Goal: Task Accomplishment & Management: Manage account settings

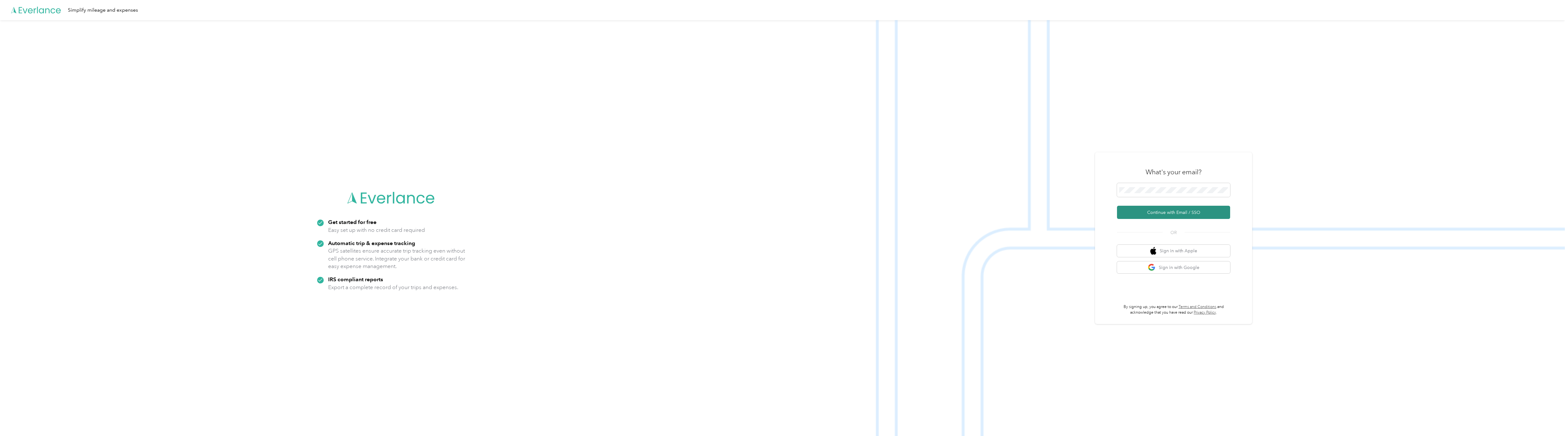
click at [1165, 213] on button "Continue with Email / SSO" at bounding box center [1174, 213] width 113 height 13
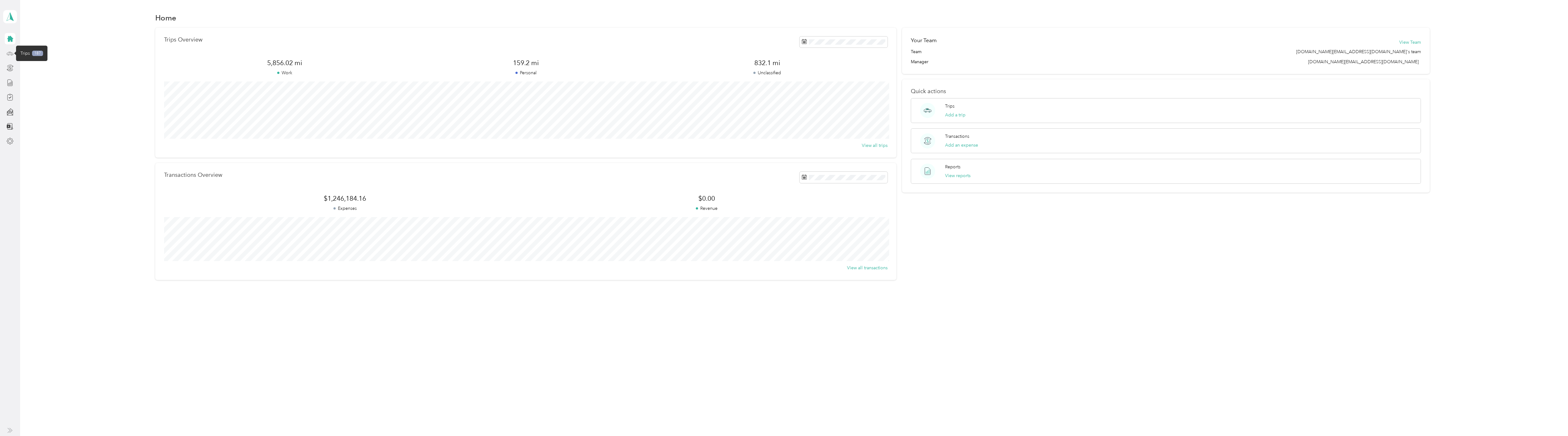
click at [10, 53] on icon at bounding box center [10, 52] width 1 height 1
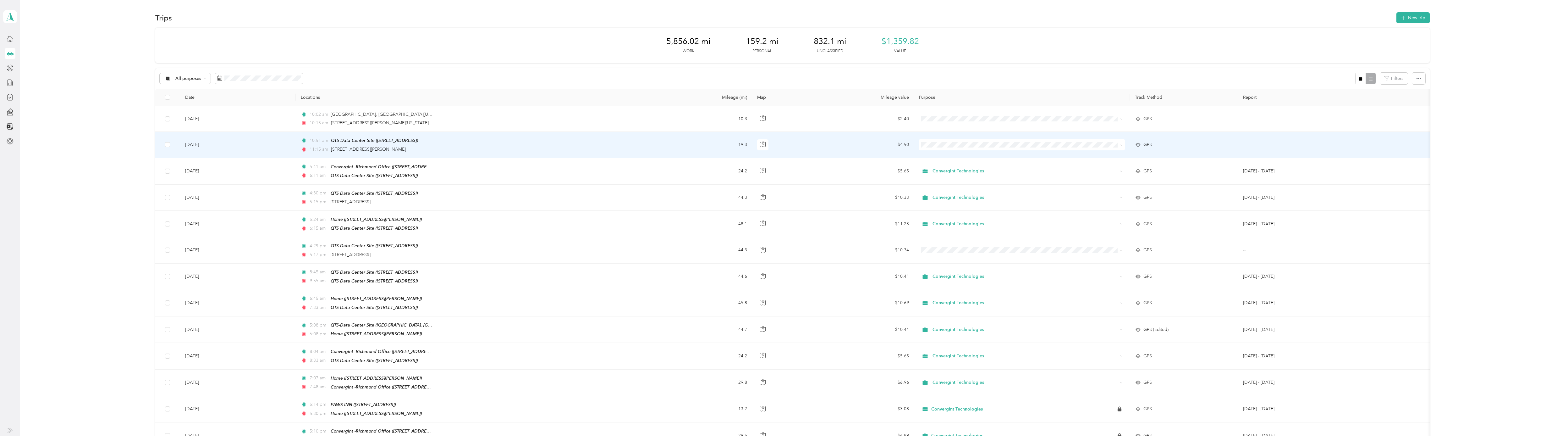
click at [947, 155] on span "Convergint Technologies" at bounding box center [1027, 156] width 186 height 7
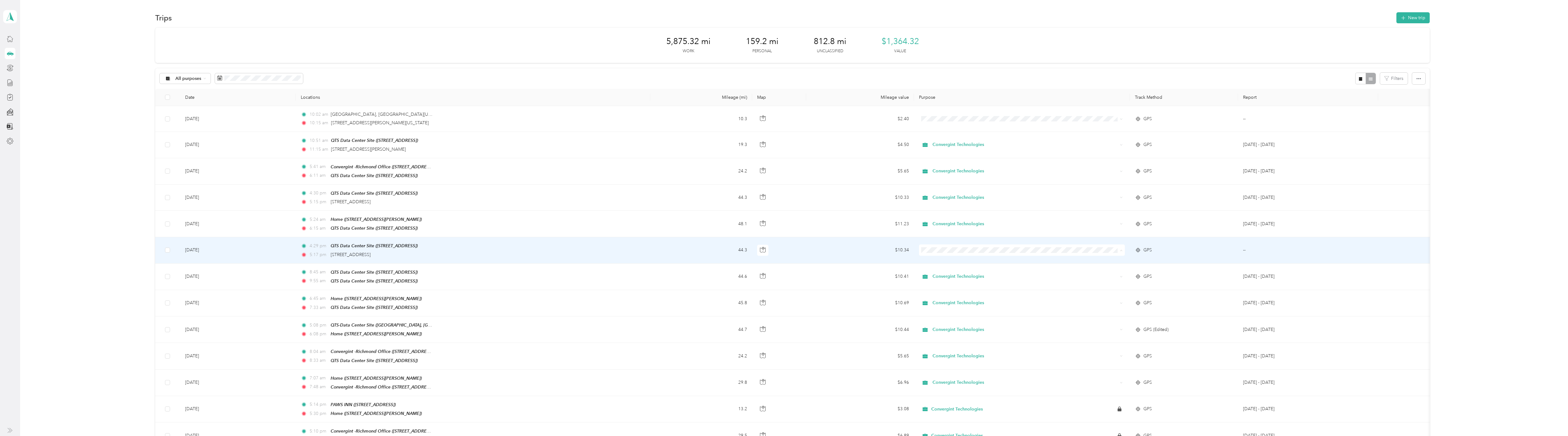
click at [942, 262] on li "Convergint Technologies" at bounding box center [1021, 261] width 206 height 11
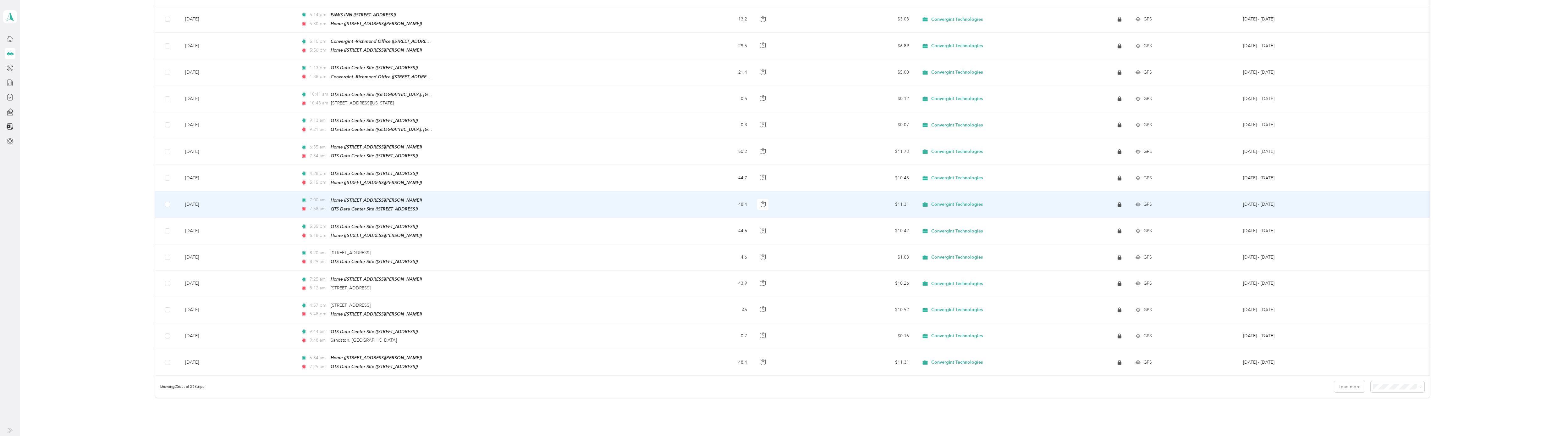
scroll to position [60, 0]
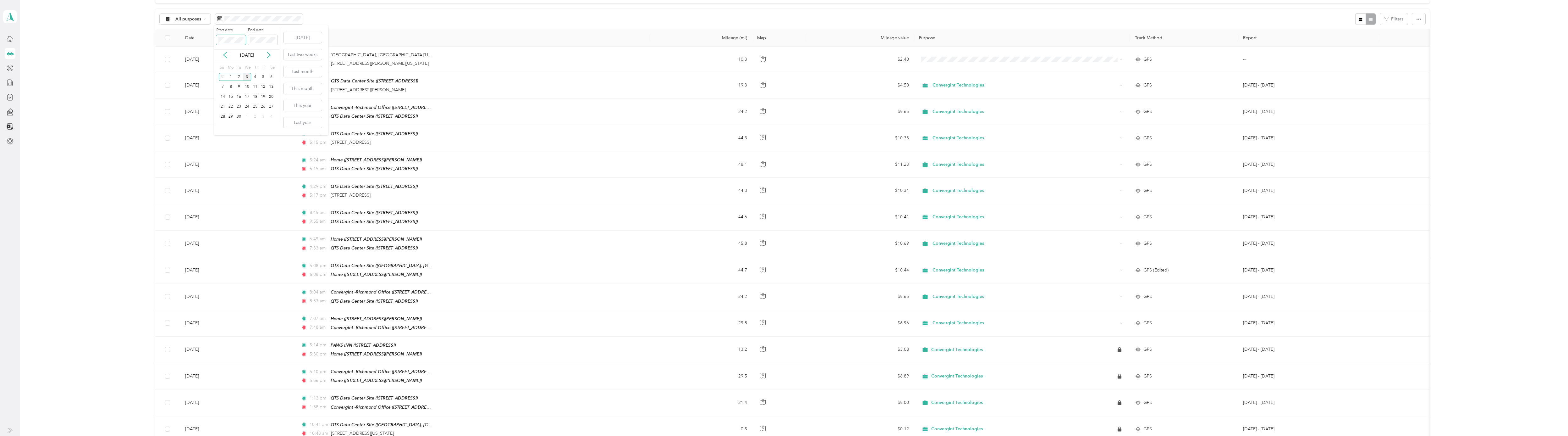
click at [204, 40] on body "Philip Skipper Personal dashboard Trips New trip 5,919.62 mi Work 159.2 mi Pers…" at bounding box center [782, 218] width 1565 height 436
click at [315, 24] on body "Philip Skipper Personal dashboard Trips New trip 5,919.62 mi Work 159.2 mi Pers…" at bounding box center [782, 218] width 1565 height 436
click at [225, 54] on icon at bounding box center [225, 55] width 3 height 5
click at [261, 76] on div "1" at bounding box center [262, 77] width 8 height 8
click at [268, 56] on icon at bounding box center [268, 55] width 6 height 6
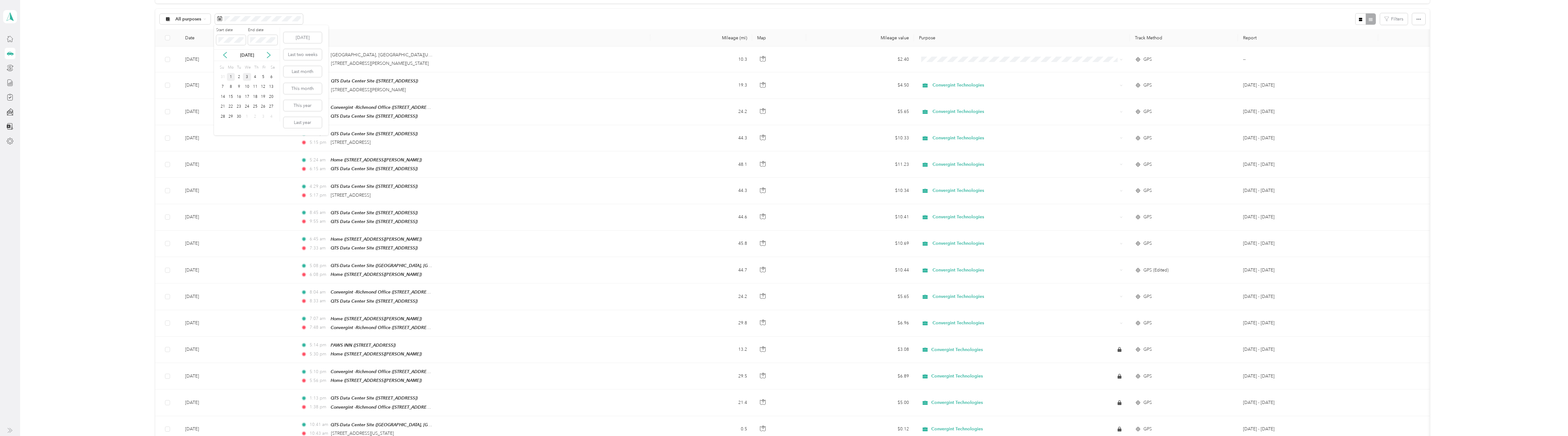
click at [230, 76] on div "1" at bounding box center [231, 77] width 8 height 8
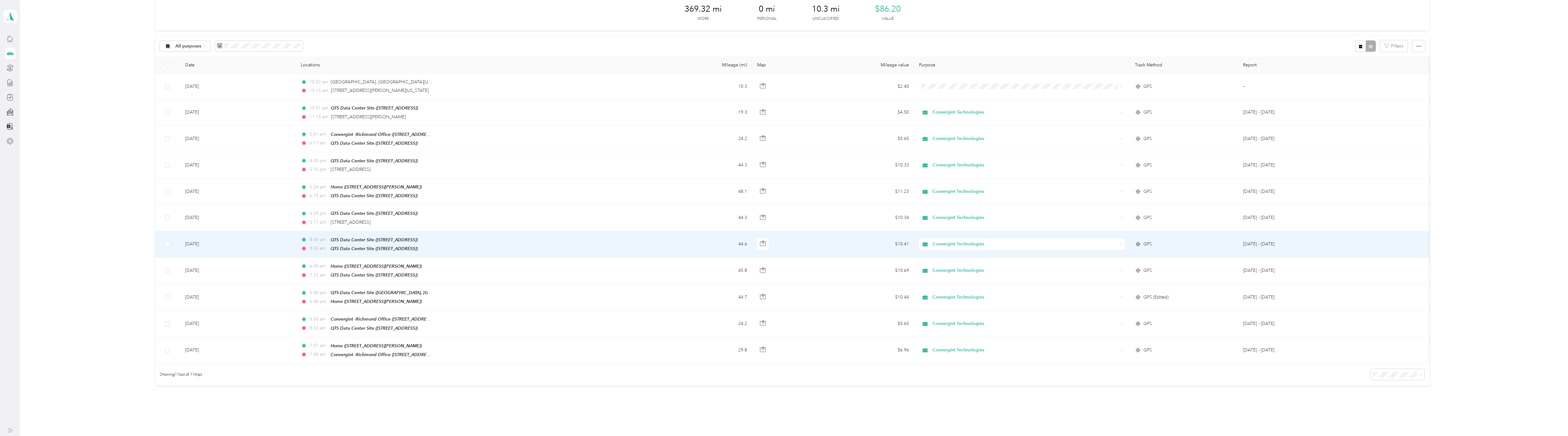
scroll to position [18, 0]
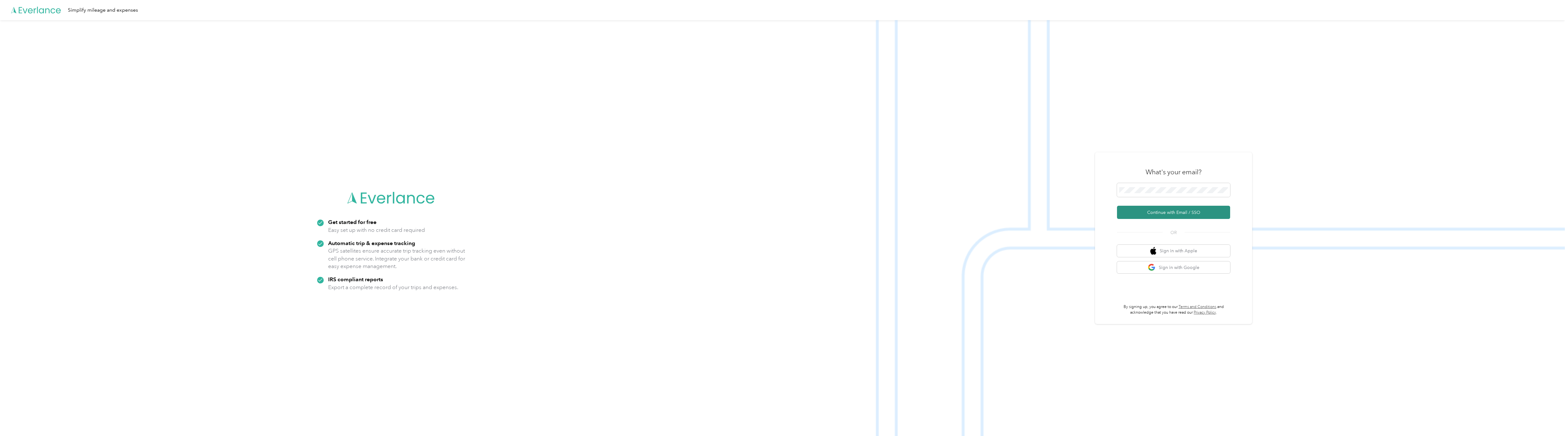
click at [1150, 211] on button "Continue with Email / SSO" at bounding box center [1174, 213] width 113 height 13
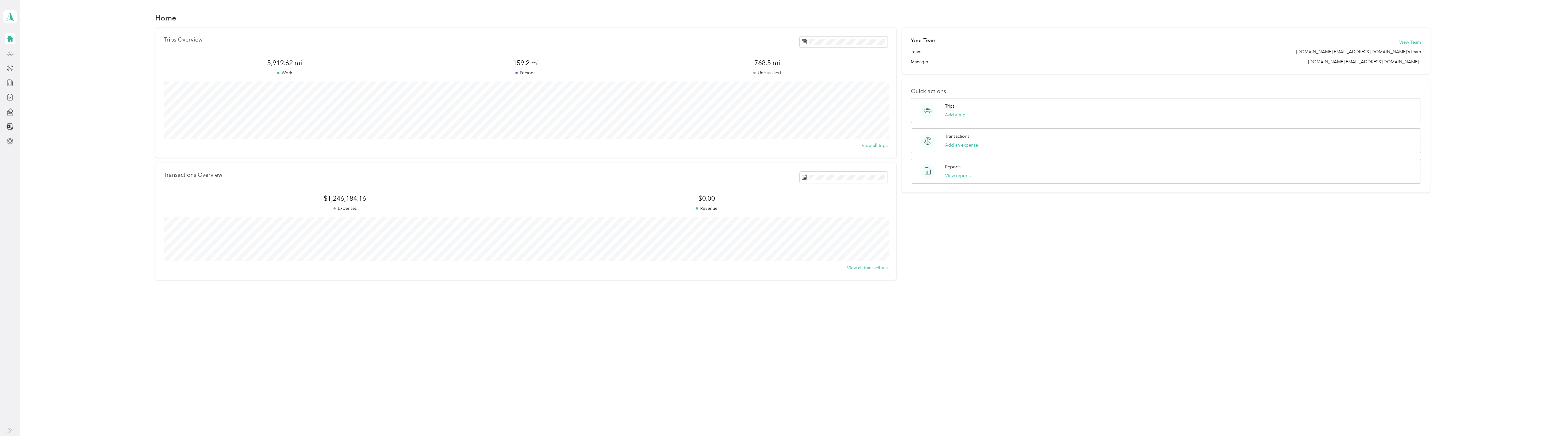
click at [927, 55] on div "Team max.norton@convergint.com's team" at bounding box center [1166, 52] width 510 height 7
click at [810, 76] on icon at bounding box center [813, 78] width 6 height 6
click at [852, 100] on div "1" at bounding box center [850, 99] width 8 height 8
click at [883, 59] on button "Today" at bounding box center [889, 60] width 38 height 11
click at [814, 79] on icon at bounding box center [813, 78] width 6 height 6
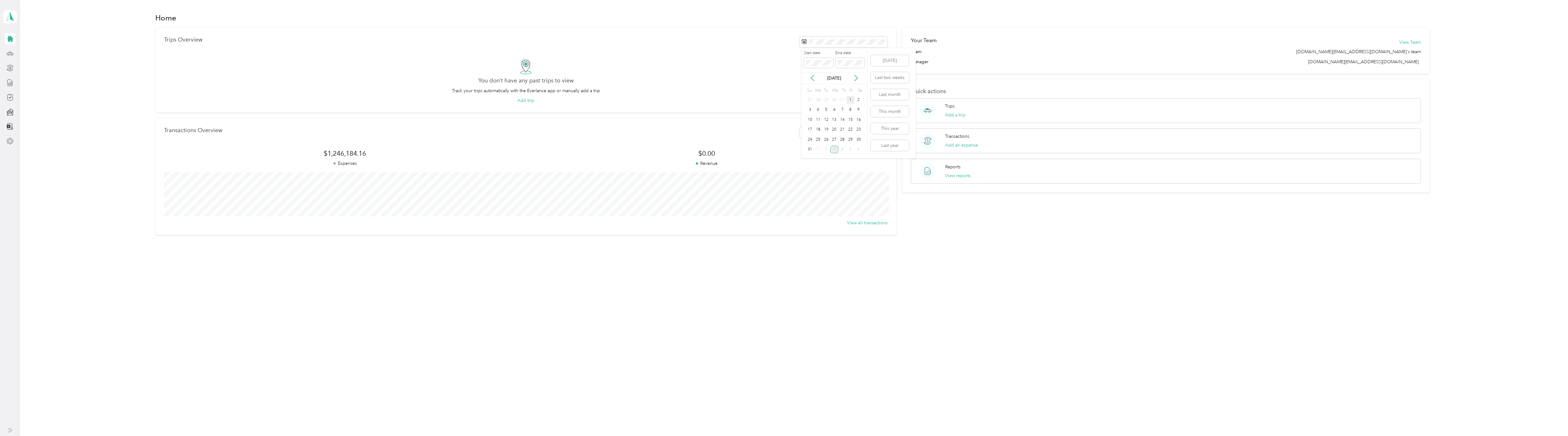
click at [850, 99] on div "1" at bounding box center [850, 99] width 8 height 8
click at [810, 148] on div "31" at bounding box center [810, 149] width 8 height 8
click at [8, 53] on icon at bounding box center [10, 53] width 7 height 7
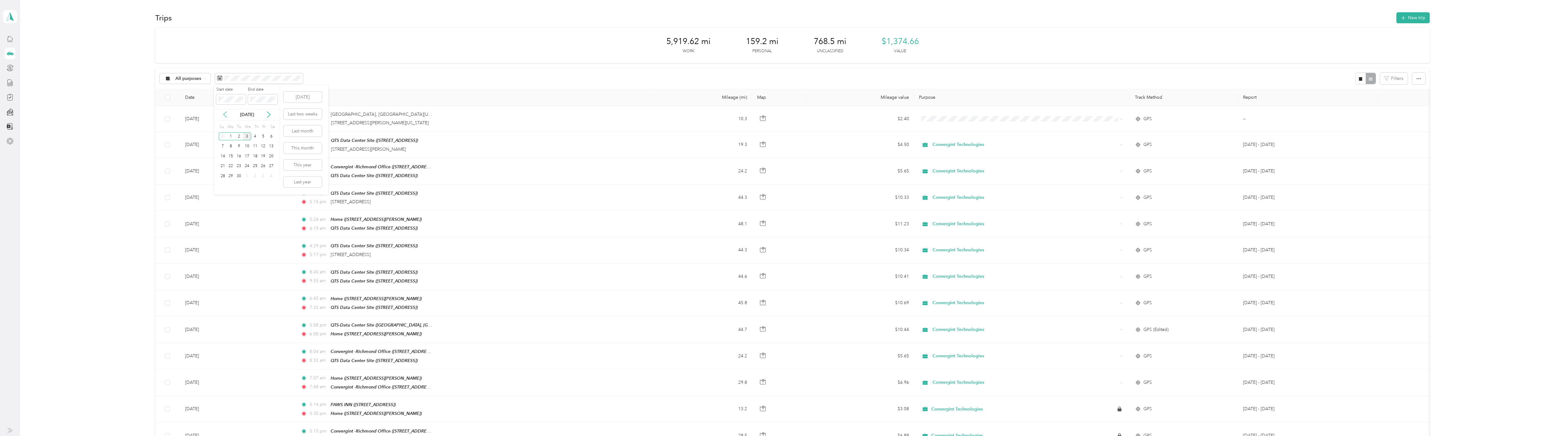
click at [226, 116] on icon at bounding box center [225, 114] width 3 height 5
click at [262, 135] on div "1" at bounding box center [262, 136] width 8 height 8
click at [223, 185] on div "31" at bounding box center [222, 186] width 8 height 8
click at [226, 114] on icon at bounding box center [225, 114] width 6 height 6
click at [254, 149] on div "10" at bounding box center [255, 146] width 8 height 8
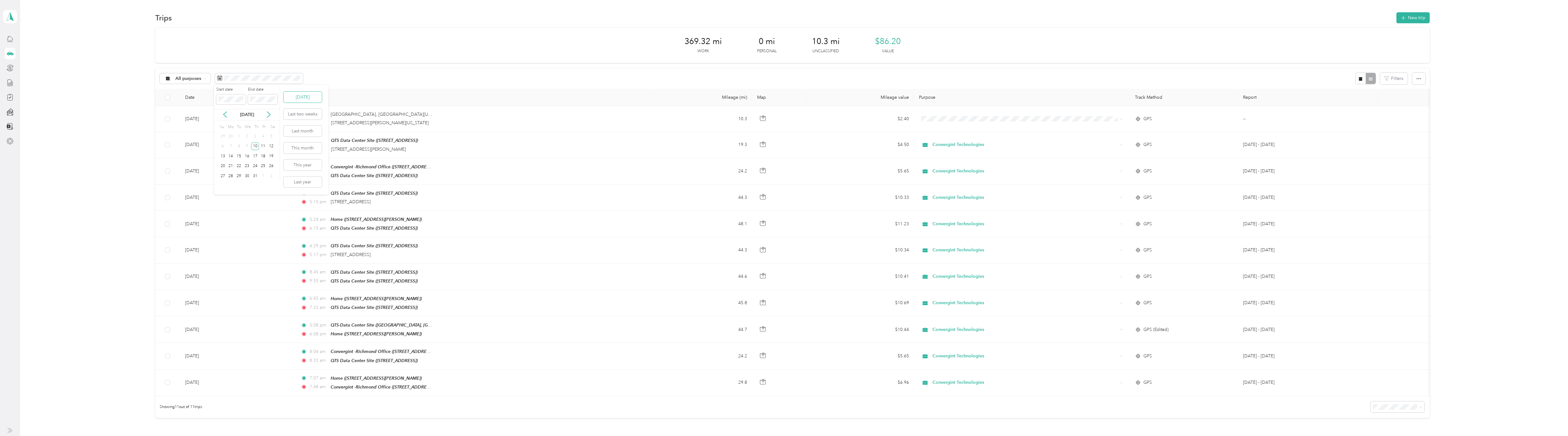
click at [300, 97] on button "Today" at bounding box center [303, 97] width 38 height 11
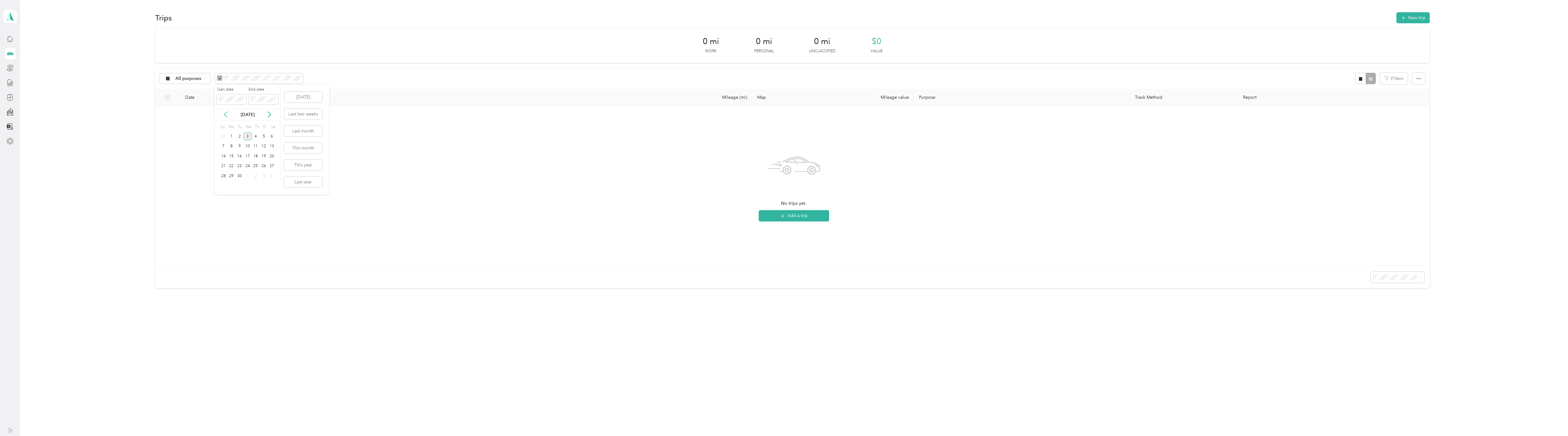
click at [225, 117] on icon at bounding box center [226, 114] width 6 height 6
click at [225, 116] on icon at bounding box center [226, 114] width 6 height 6
click at [239, 156] on div "15" at bounding box center [239, 156] width 8 height 8
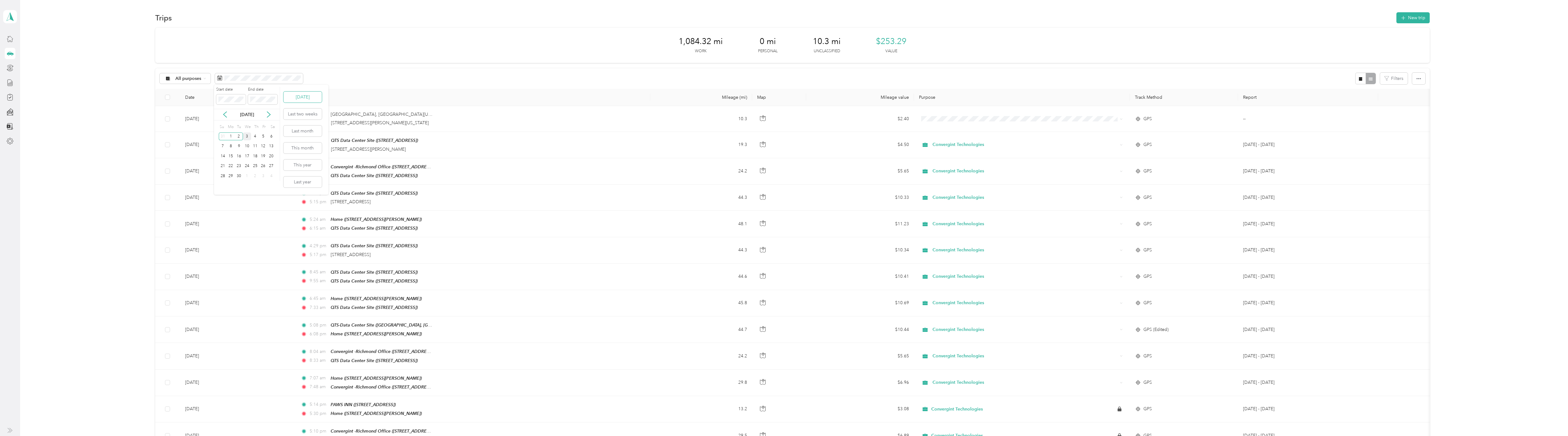
click at [300, 100] on button "Today" at bounding box center [303, 97] width 38 height 11
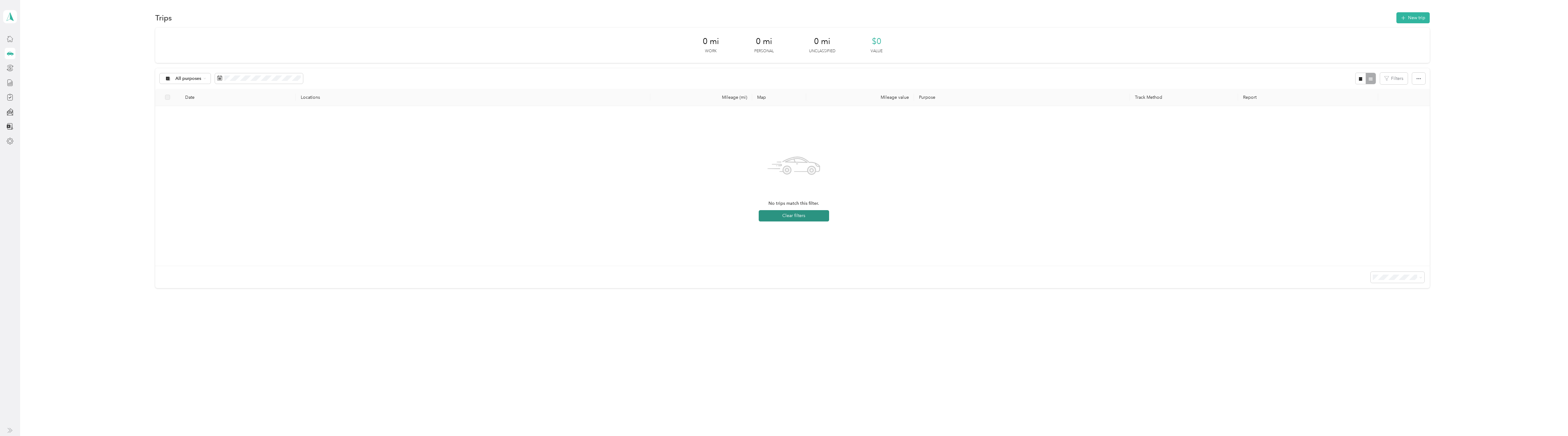
click at [785, 216] on button "Clear filters" at bounding box center [794, 216] width 71 height 12
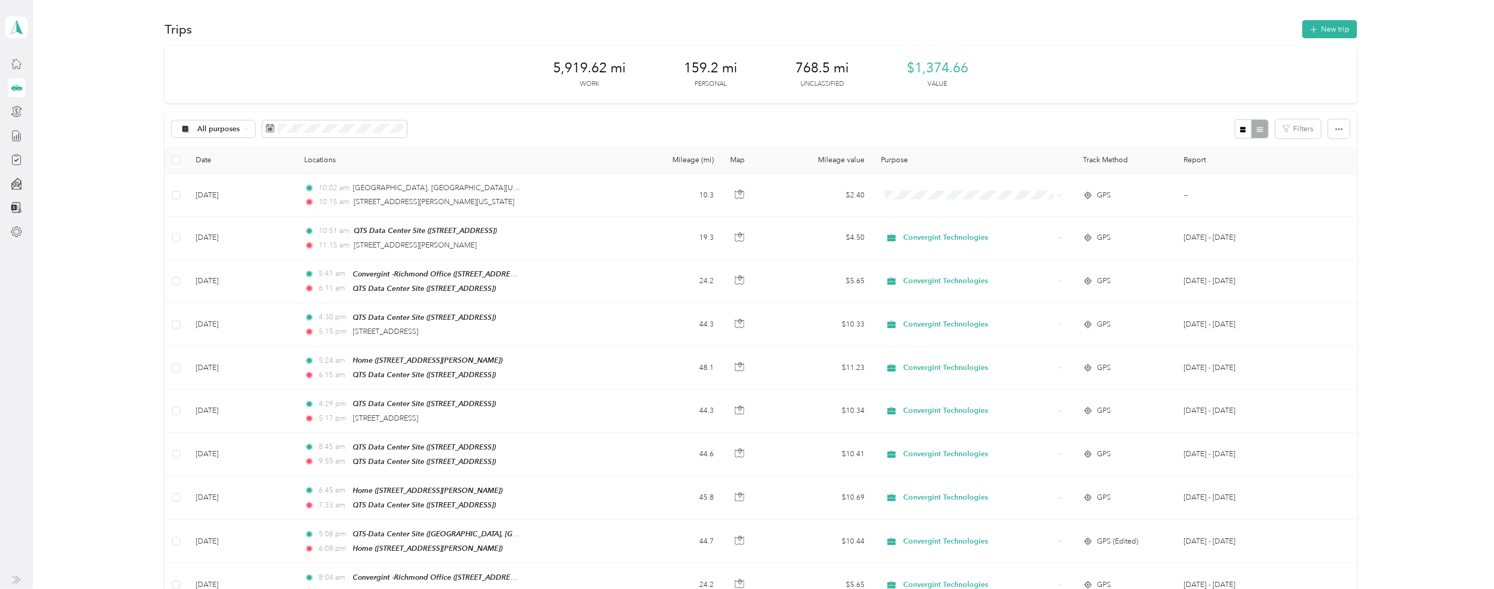
click at [821, 70] on span "768.5 mi" at bounding box center [822, 68] width 54 height 17
click at [823, 70] on span "768.5 mi" at bounding box center [822, 68] width 54 height 17
click at [823, 68] on span "768.5 mi" at bounding box center [822, 68] width 54 height 17
click at [823, 67] on span "768.5 mi" at bounding box center [822, 68] width 54 height 17
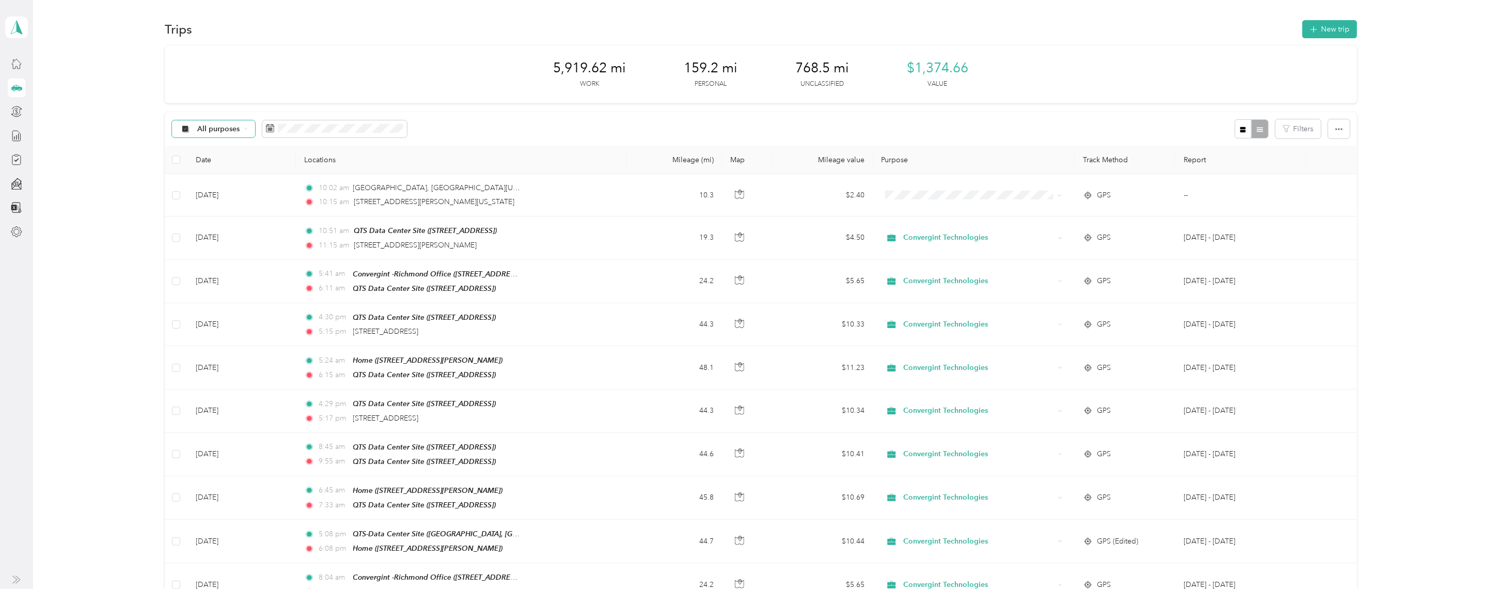
click at [213, 130] on span "All purposes" at bounding box center [218, 128] width 43 height 7
click at [211, 149] on li "All purposes" at bounding box center [230, 142] width 118 height 18
click at [222, 132] on span "All purposes" at bounding box center [218, 128] width 43 height 7
click at [212, 166] on li "Unclassified" at bounding box center [230, 166] width 118 height 18
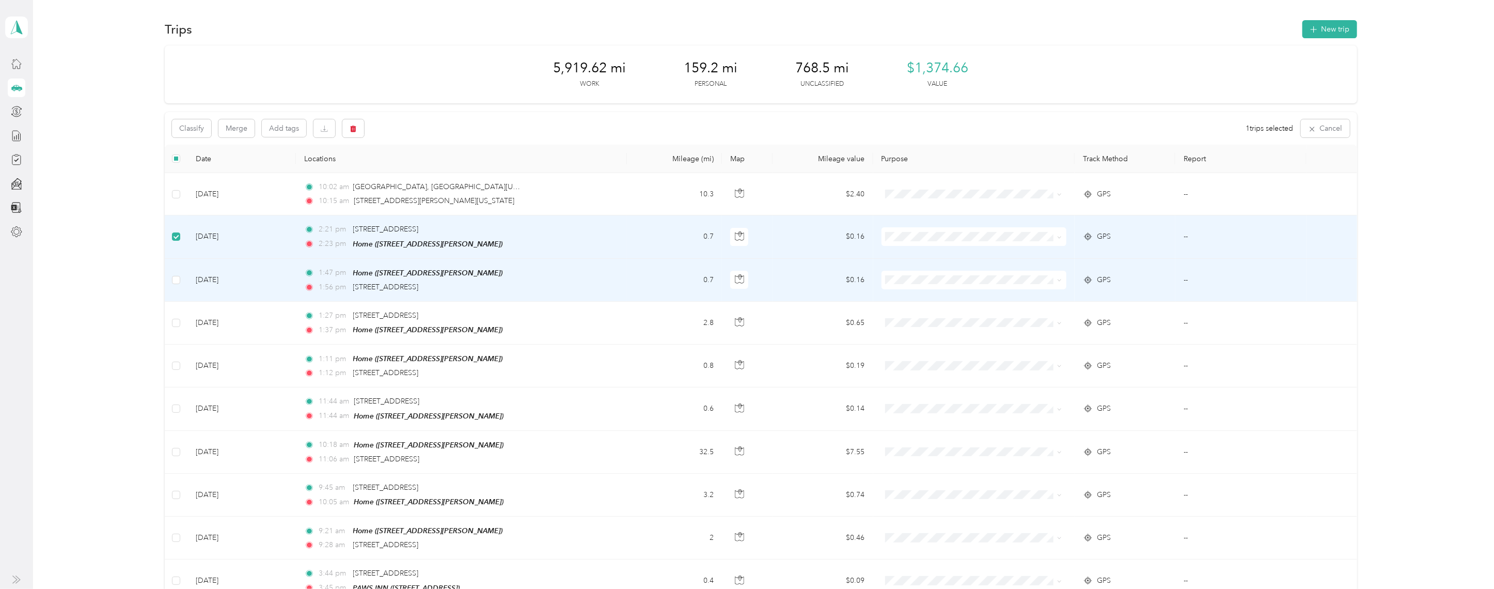
click at [165, 281] on td at bounding box center [176, 280] width 23 height 43
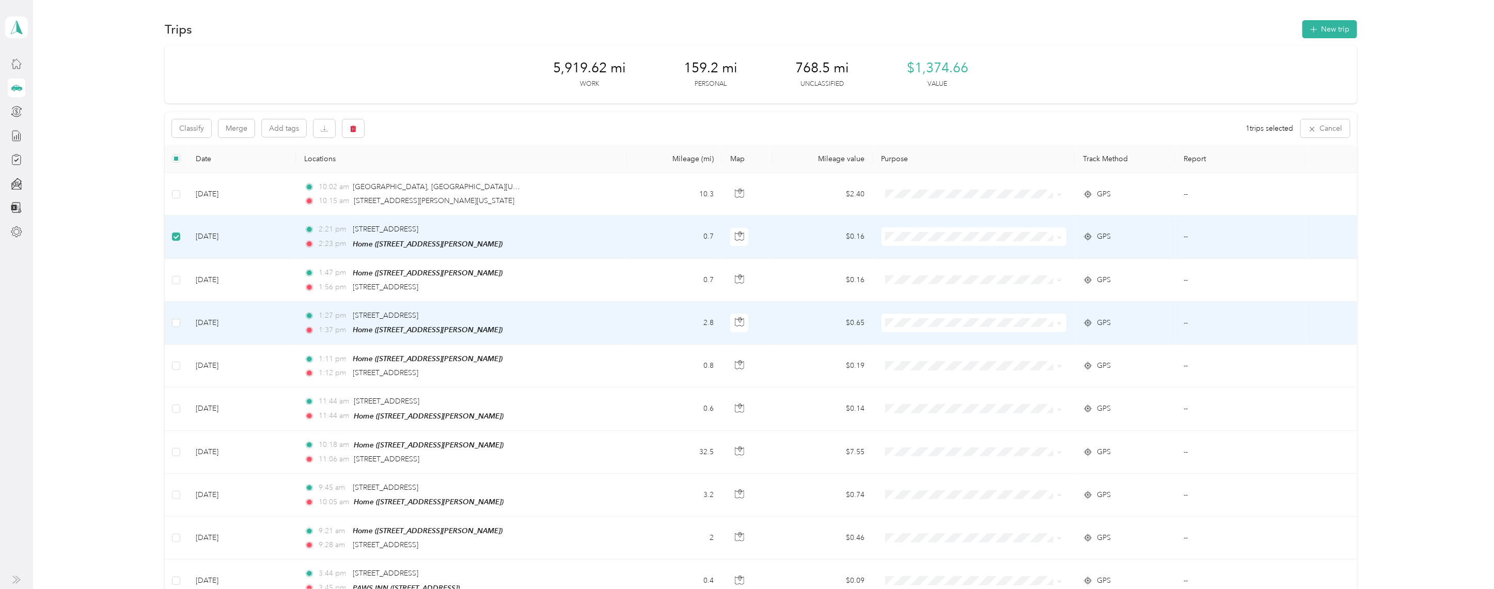
click at [175, 311] on td at bounding box center [176, 323] width 23 height 43
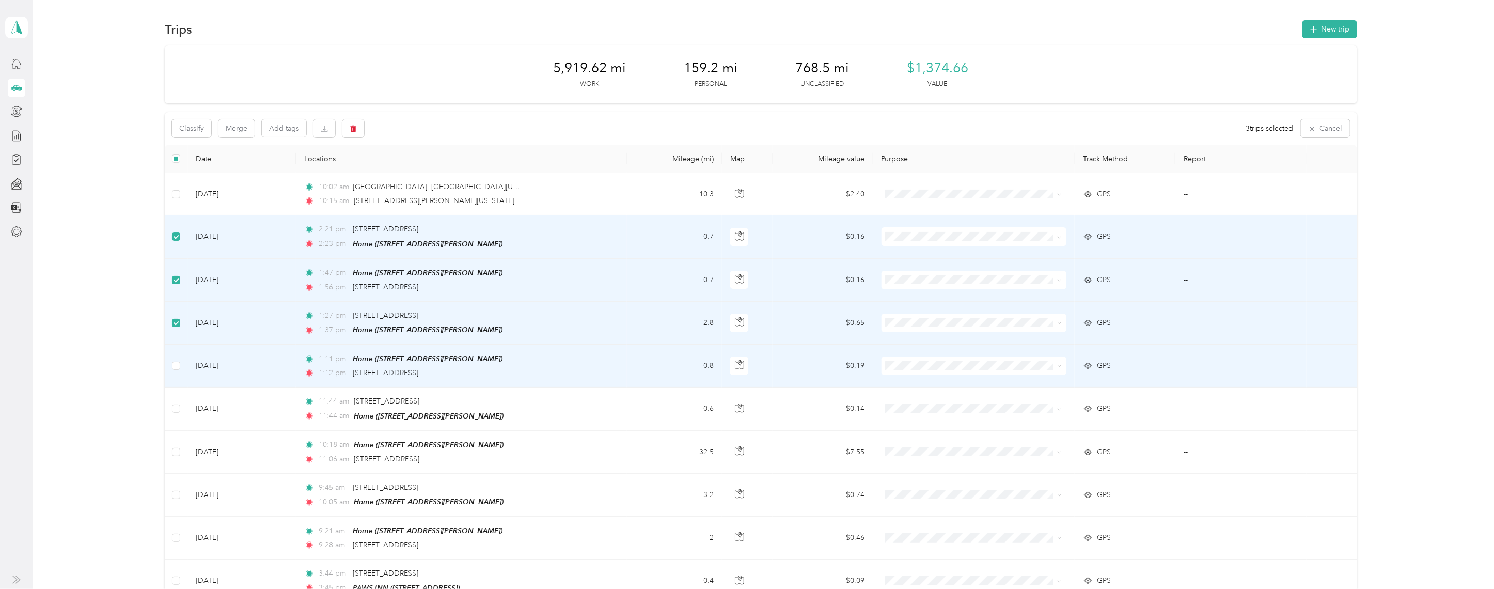
click at [188, 372] on td "Jun 29, 2025" at bounding box center [242, 365] width 108 height 43
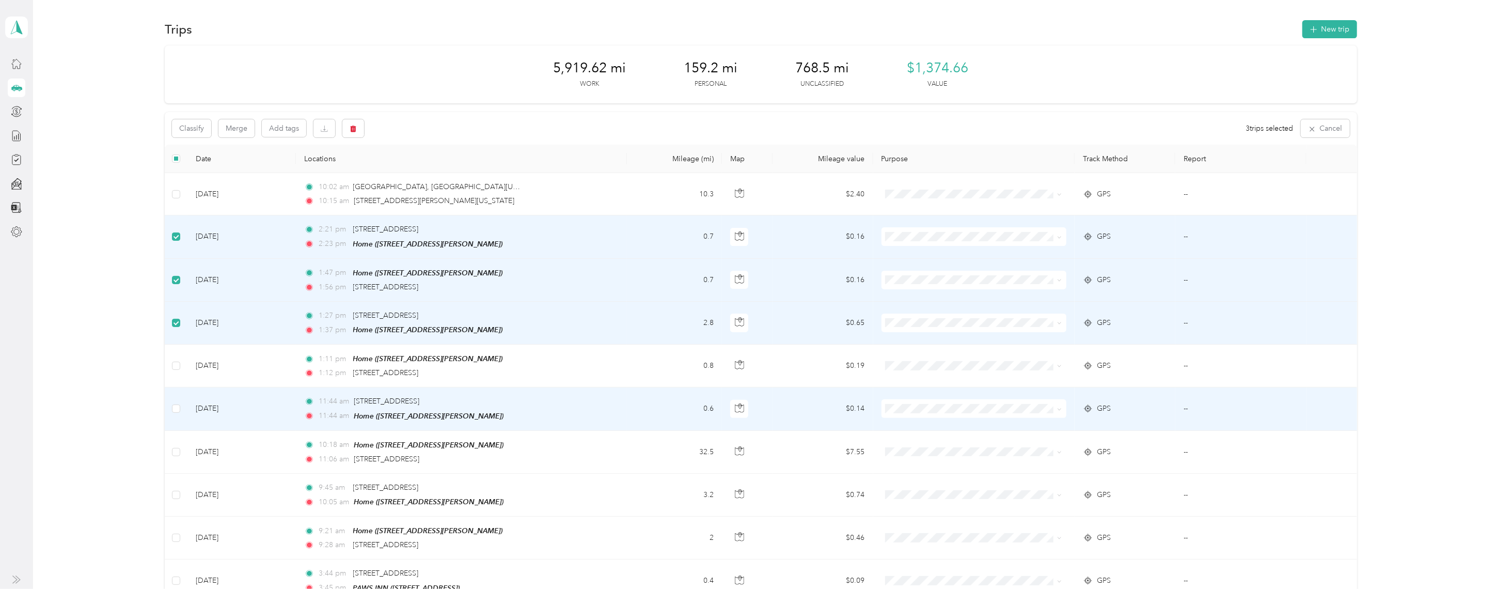
click at [188, 426] on td "Jun 28, 2025" at bounding box center [242, 408] width 108 height 43
drag, startPoint x: 178, startPoint y: 413, endPoint x: 186, endPoint y: 393, distance: 20.8
click at [181, 405] on td at bounding box center [176, 408] width 23 height 43
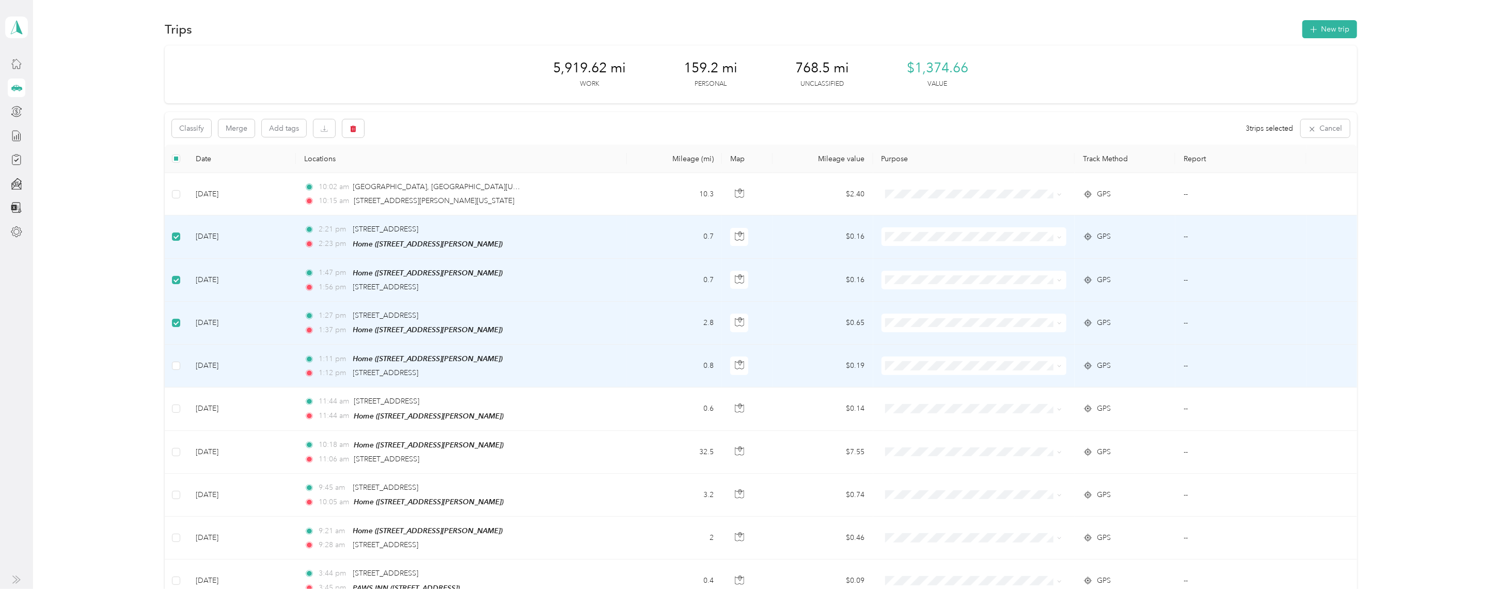
drag, startPoint x: 170, startPoint y: 361, endPoint x: 173, endPoint y: 388, distance: 27.0
click at [170, 361] on td at bounding box center [176, 365] width 23 height 43
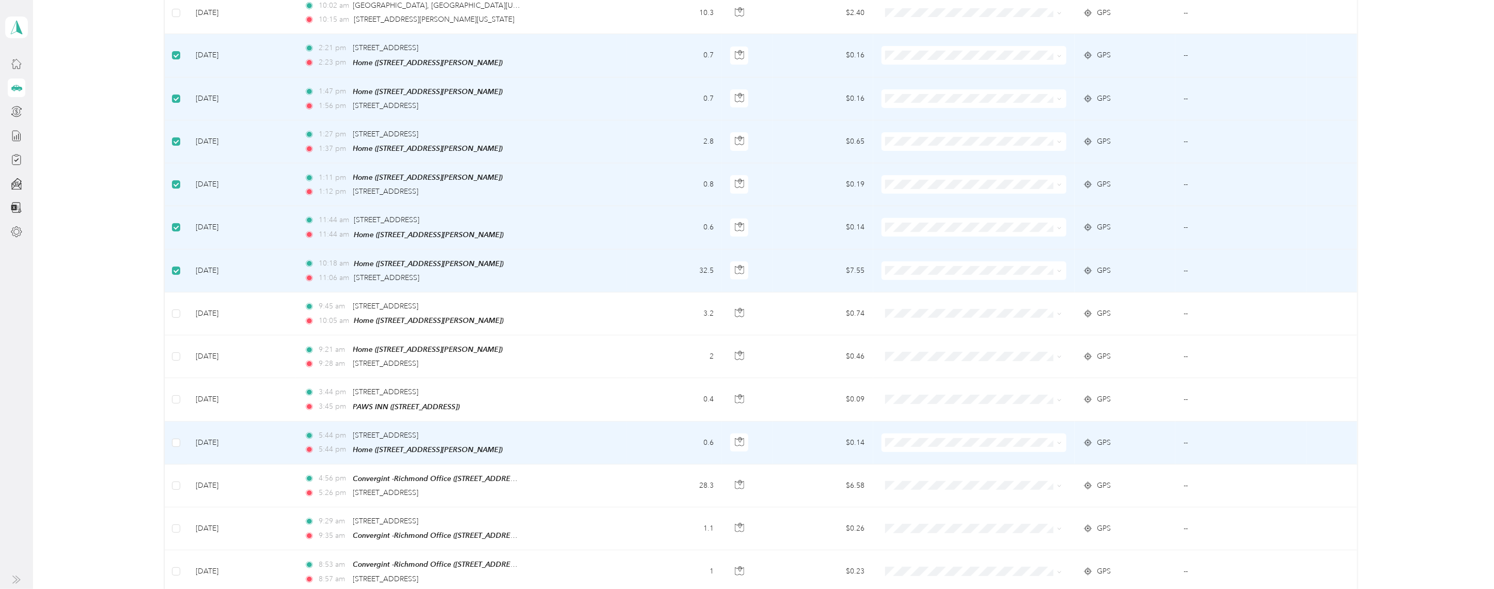
scroll to position [155, 0]
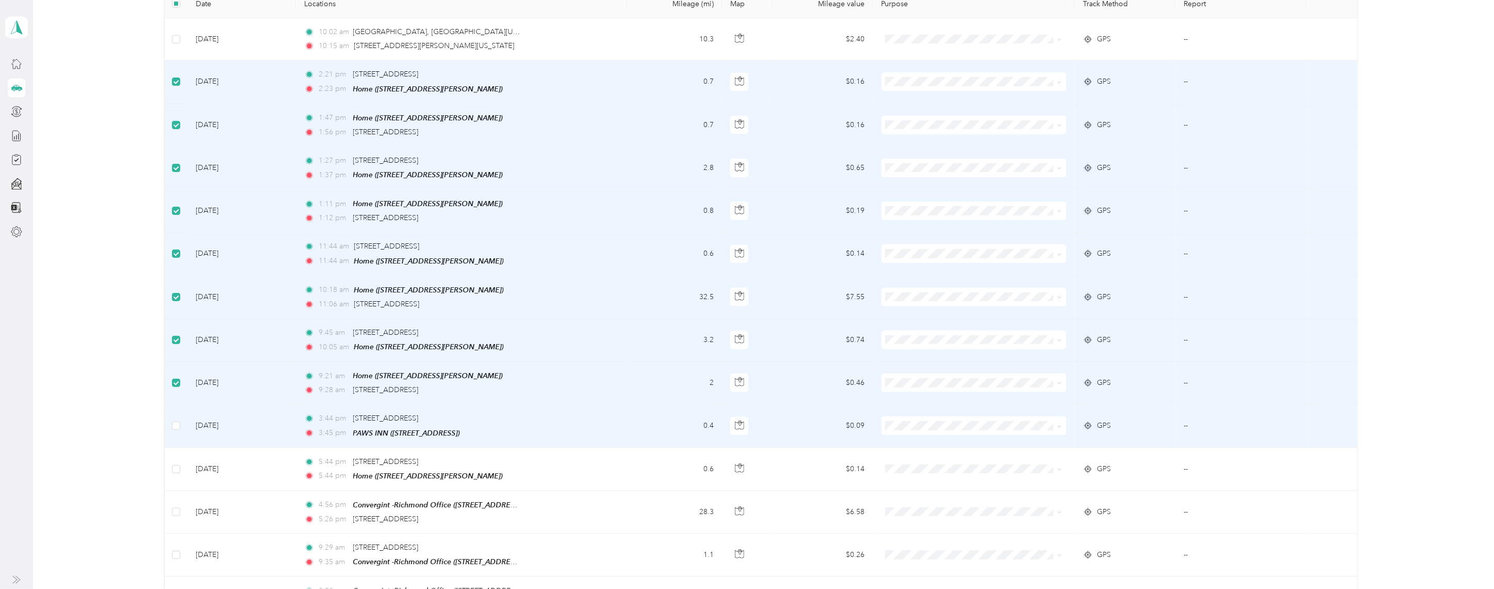
click at [181, 421] on td at bounding box center [176, 425] width 23 height 43
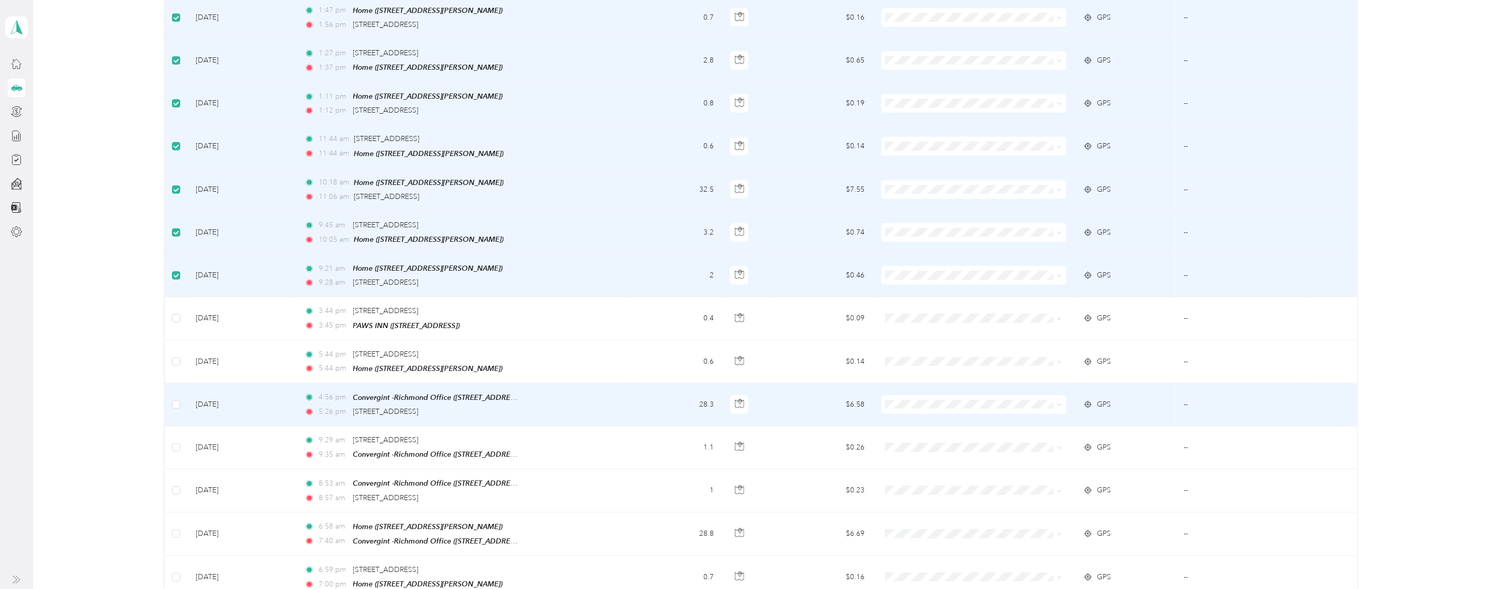
scroll to position [0, 0]
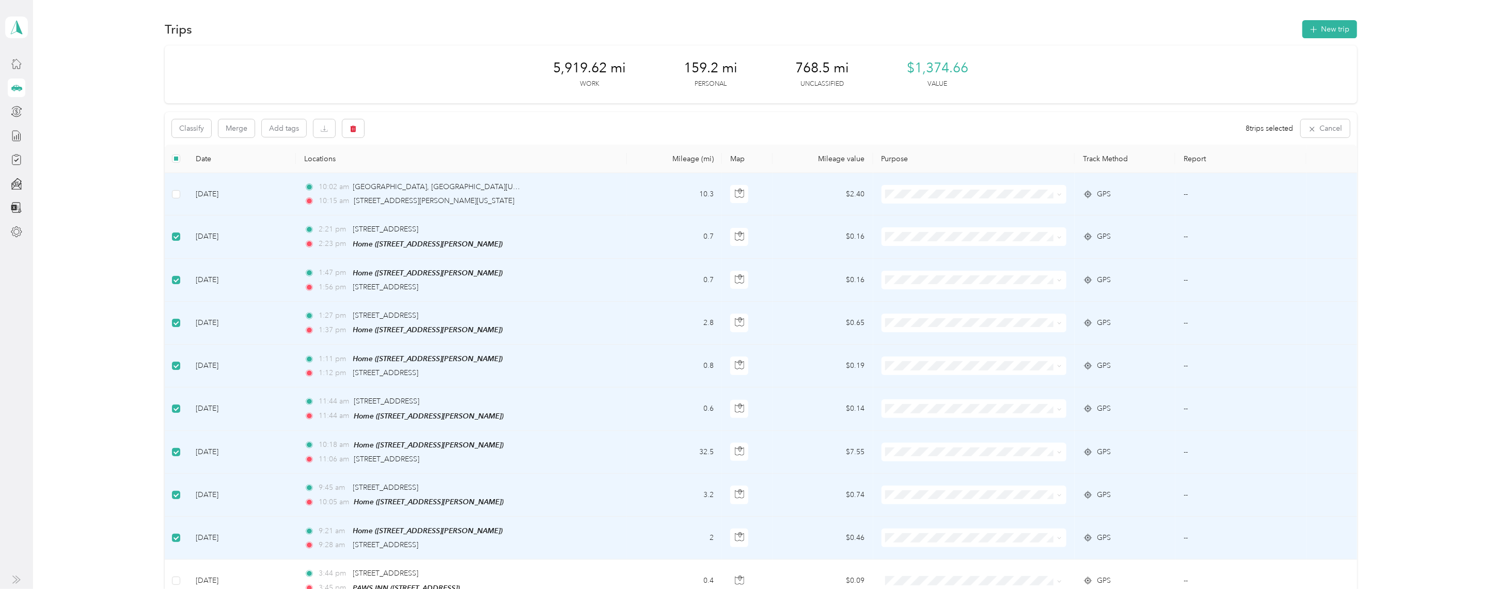
click at [177, 200] on td at bounding box center [176, 194] width 23 height 42
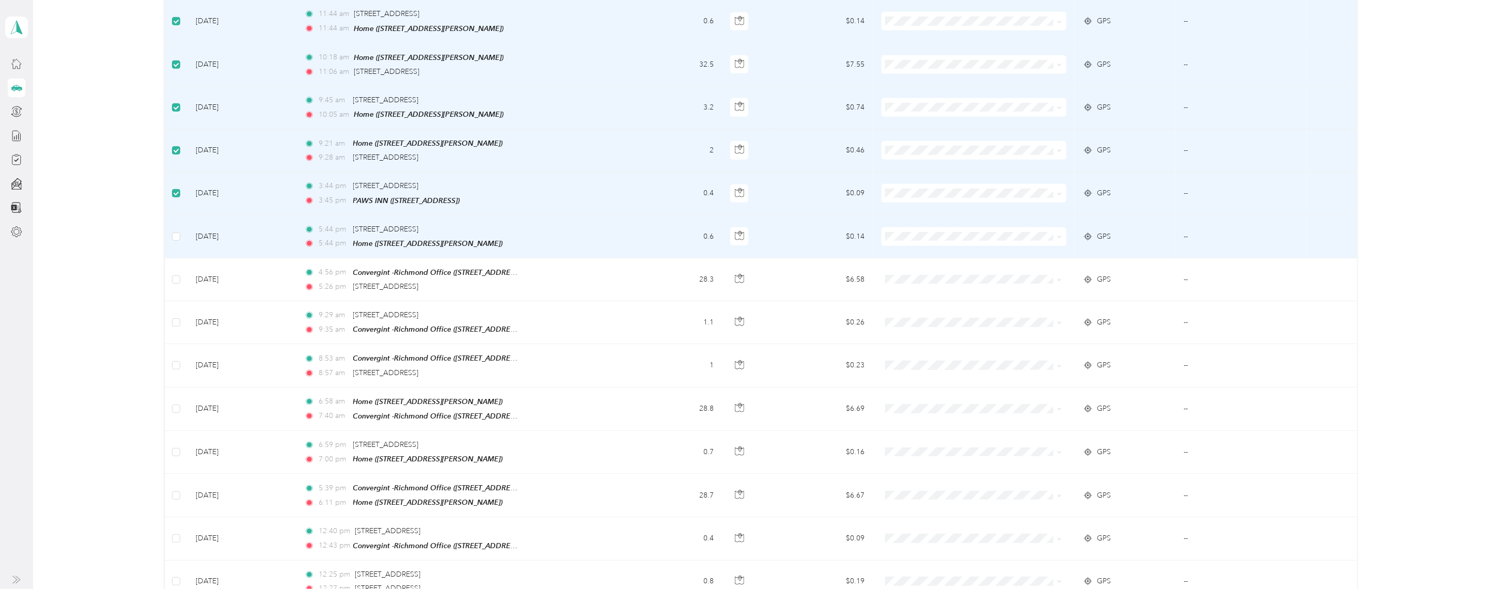
click at [189, 241] on td "Jun 26, 2025" at bounding box center [242, 236] width 108 height 43
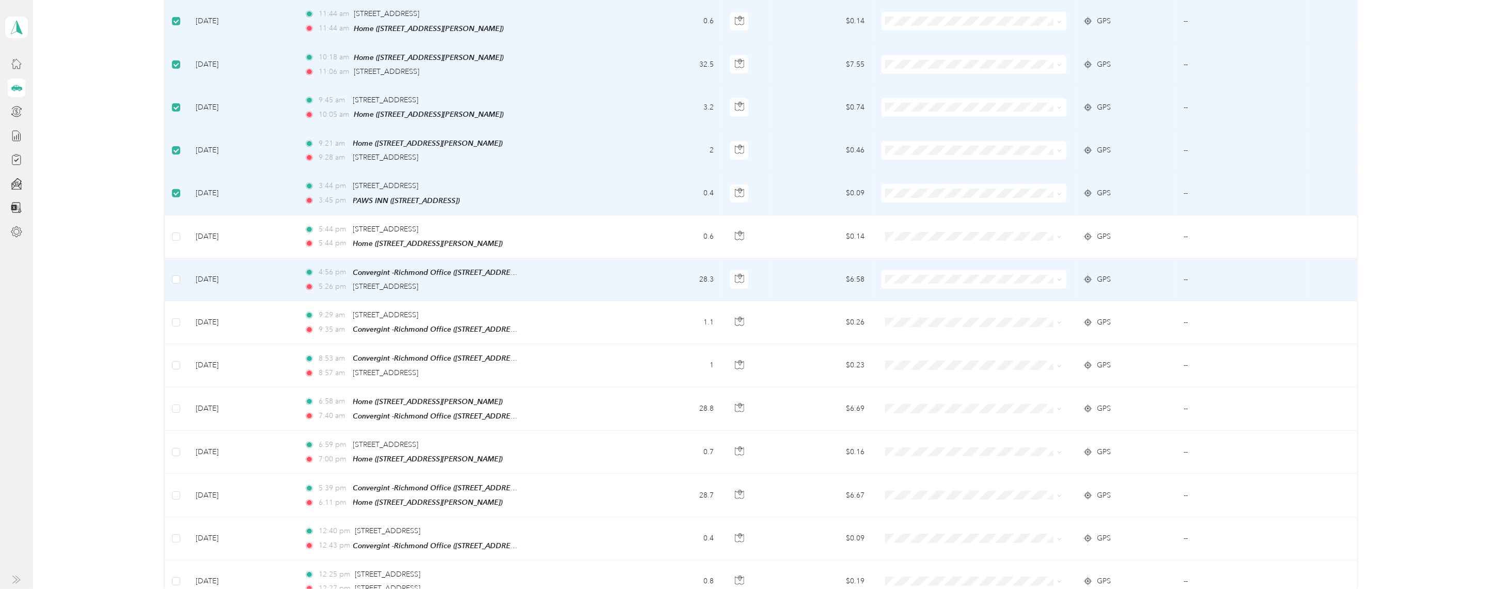
click at [189, 276] on td "Jun 26, 2025" at bounding box center [242, 279] width 108 height 43
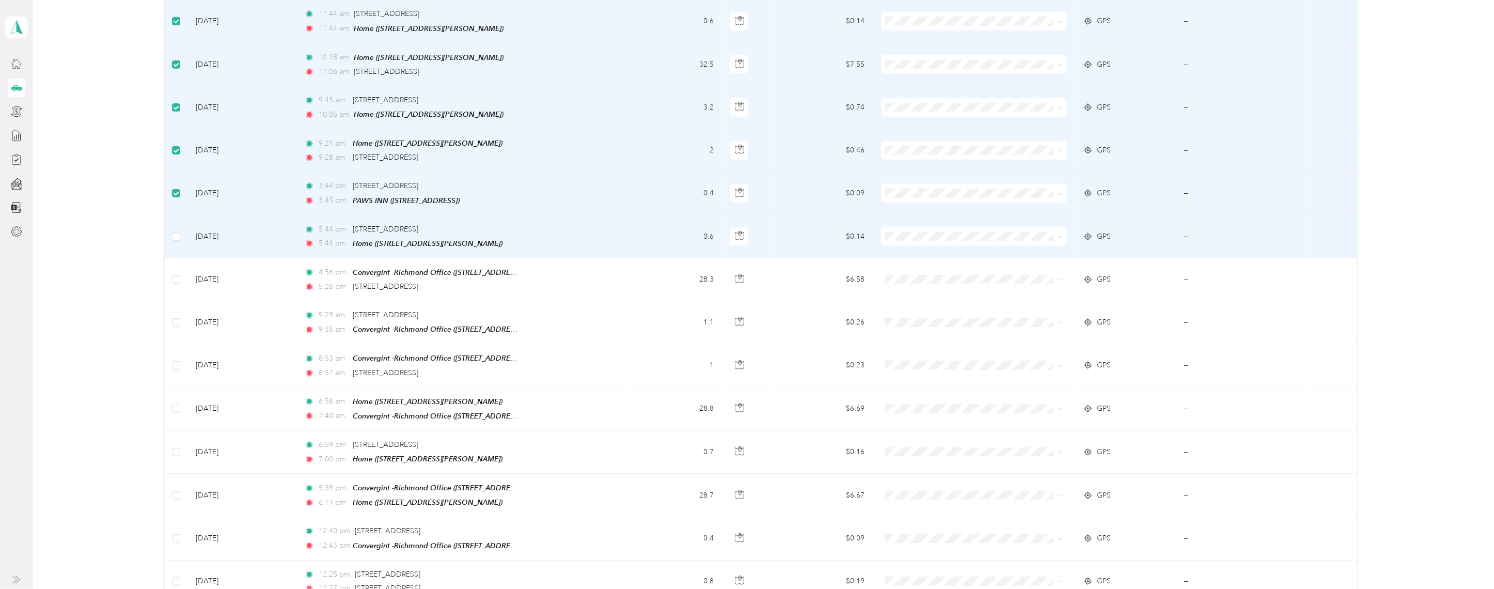
click at [181, 234] on td at bounding box center [176, 236] width 23 height 43
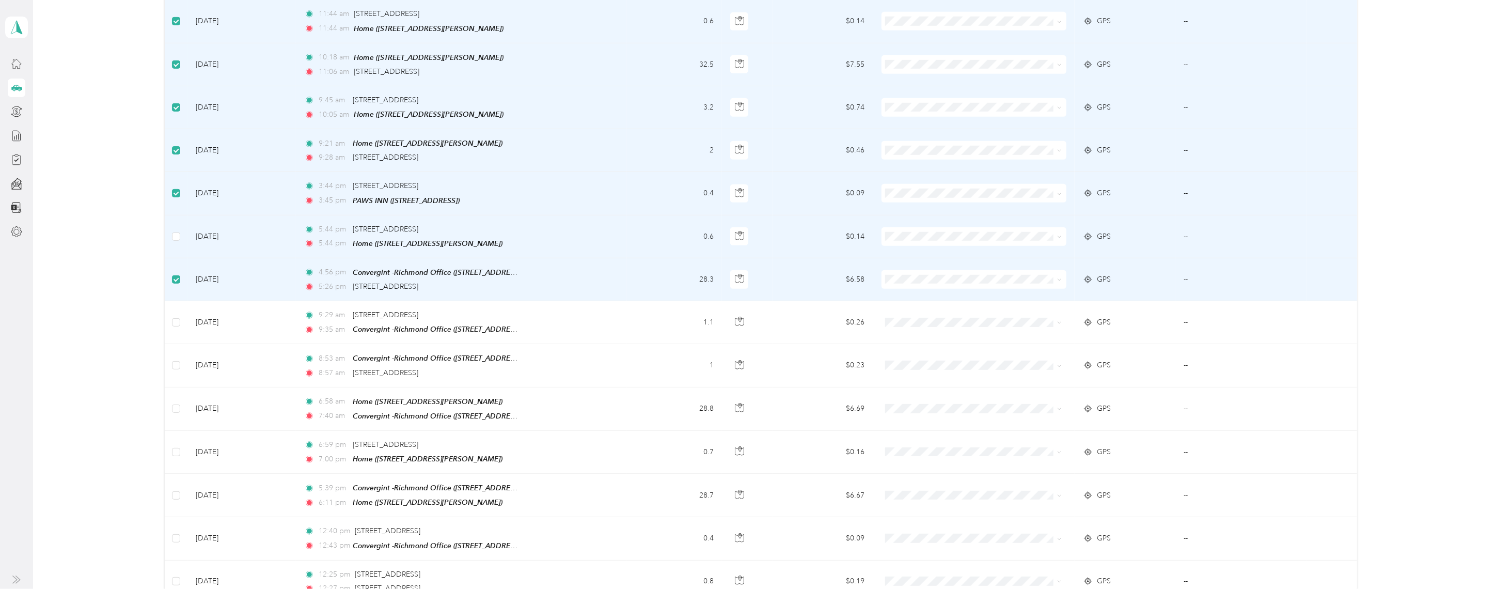
click at [169, 231] on td at bounding box center [176, 236] width 23 height 43
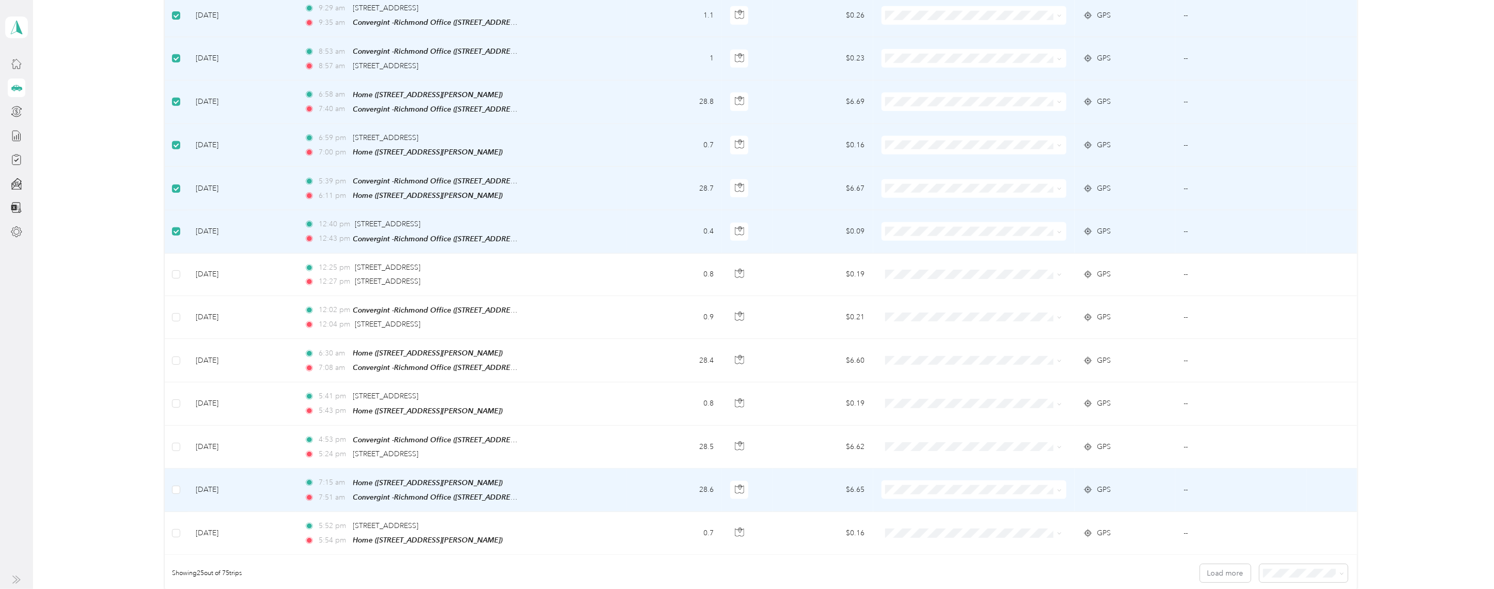
scroll to position [697, 0]
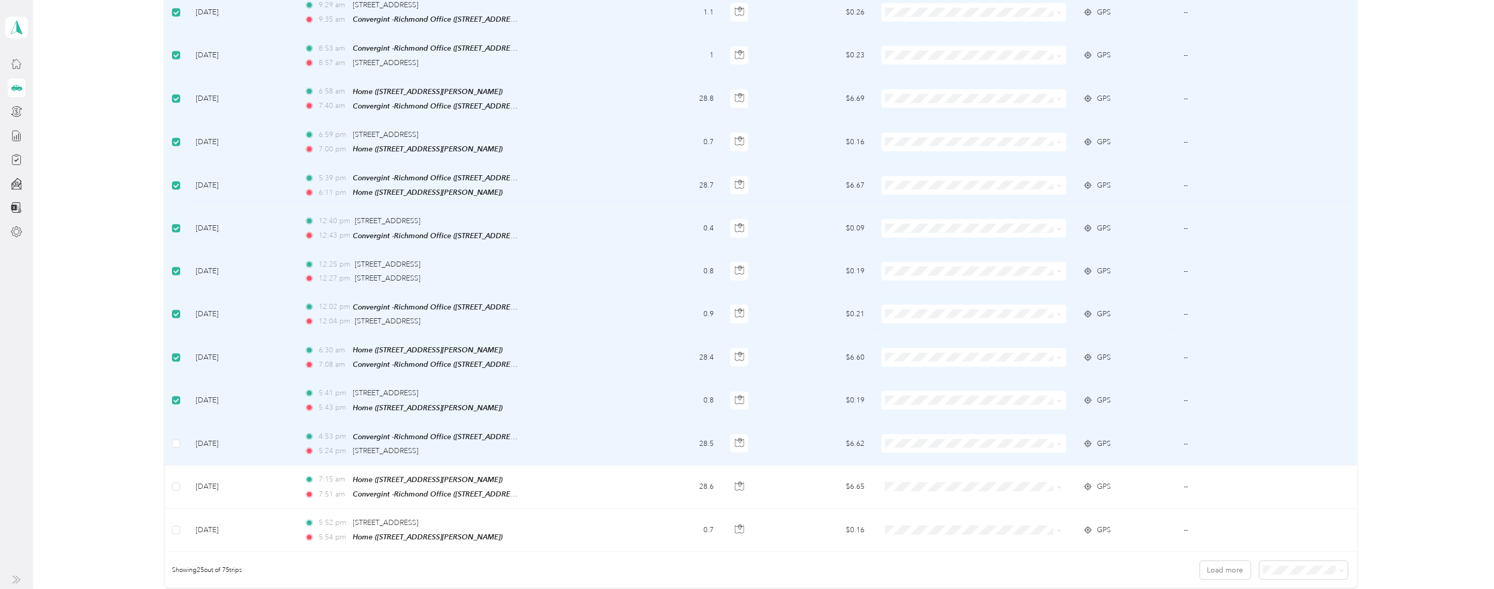
click at [175, 426] on td at bounding box center [176, 443] width 23 height 43
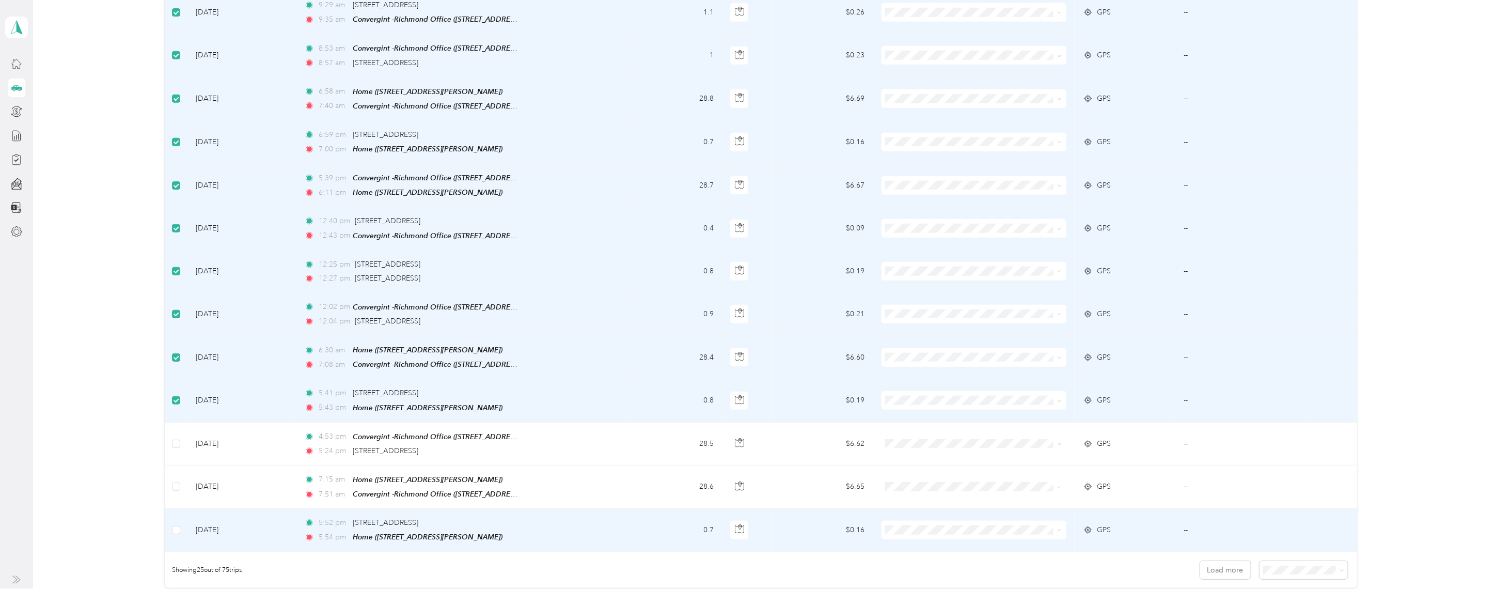
click at [174, 524] on label at bounding box center [176, 529] width 8 height 11
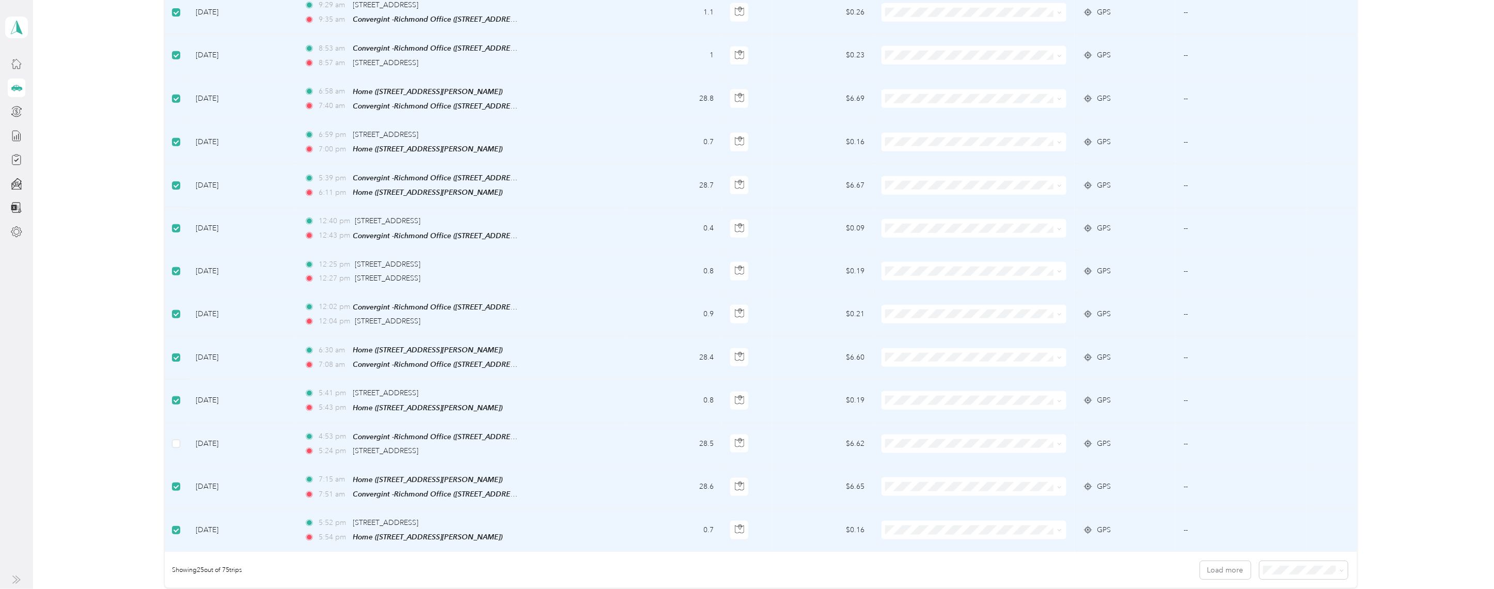
click at [165, 423] on td at bounding box center [176, 443] width 23 height 43
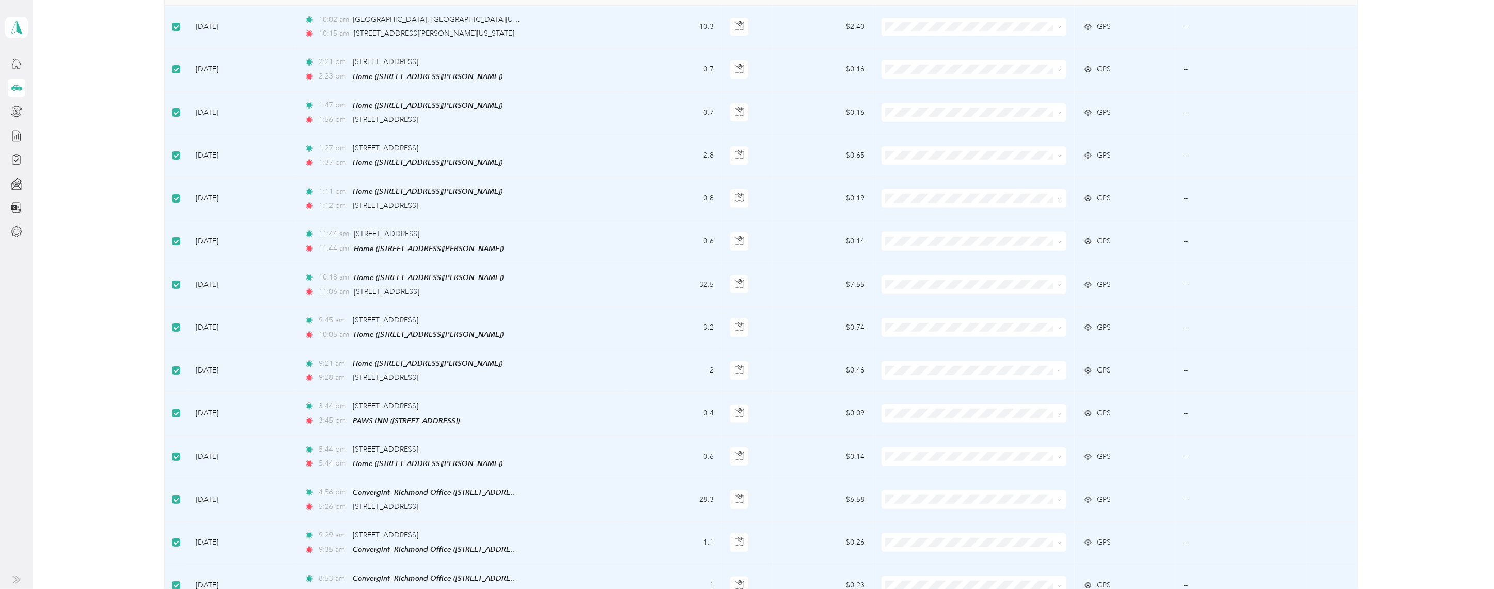
scroll to position [0, 0]
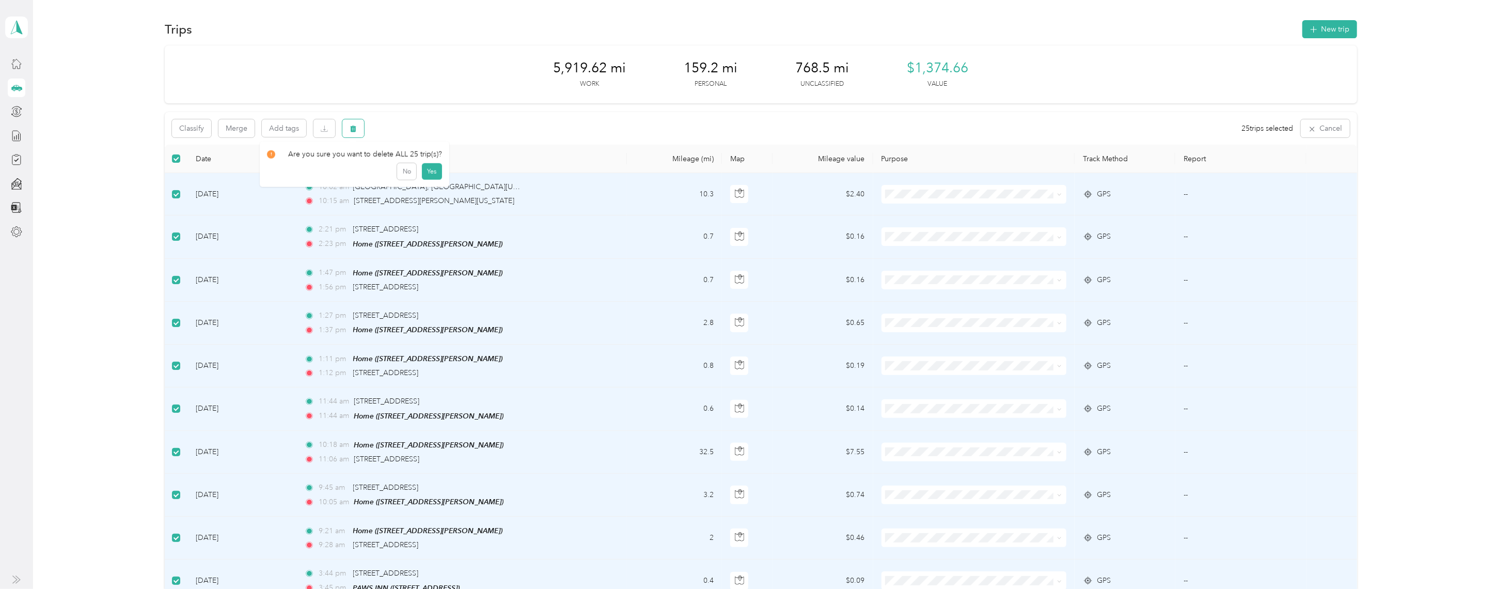
click at [350, 125] on icon "button" at bounding box center [353, 128] width 7 height 7
click at [428, 169] on button "Yes" at bounding box center [431, 171] width 20 height 17
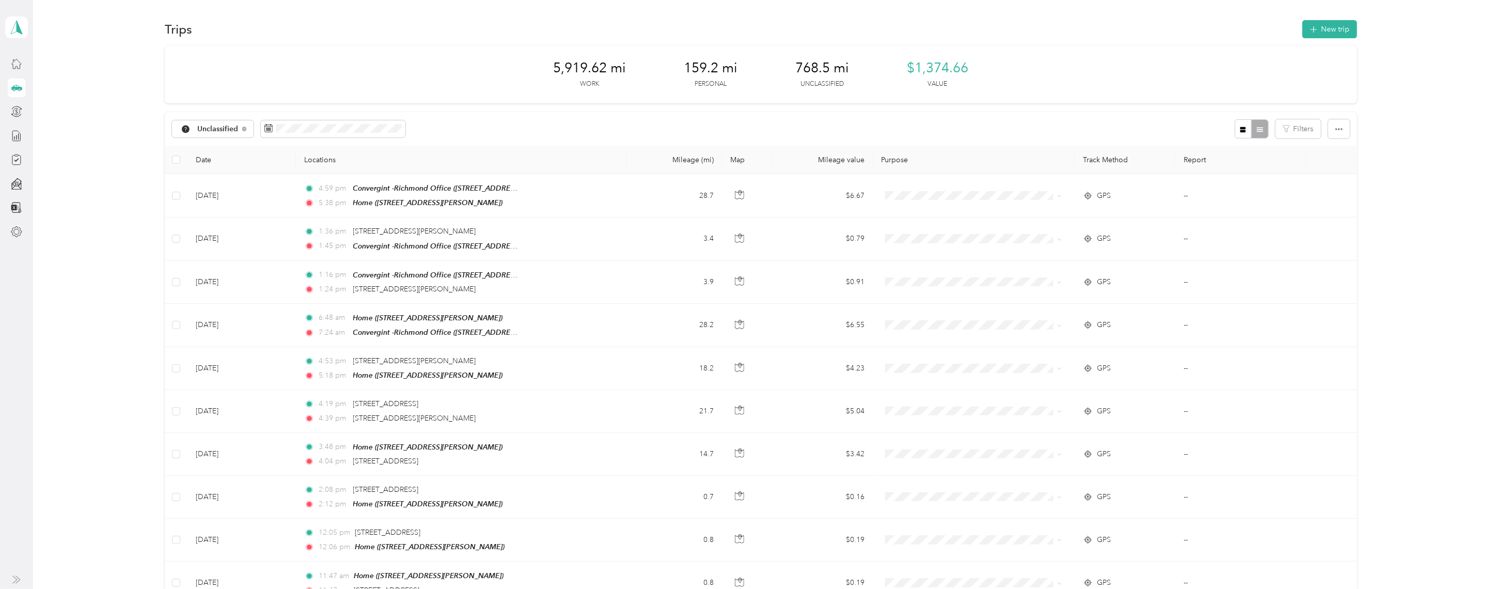
click at [170, 160] on th at bounding box center [176, 160] width 23 height 28
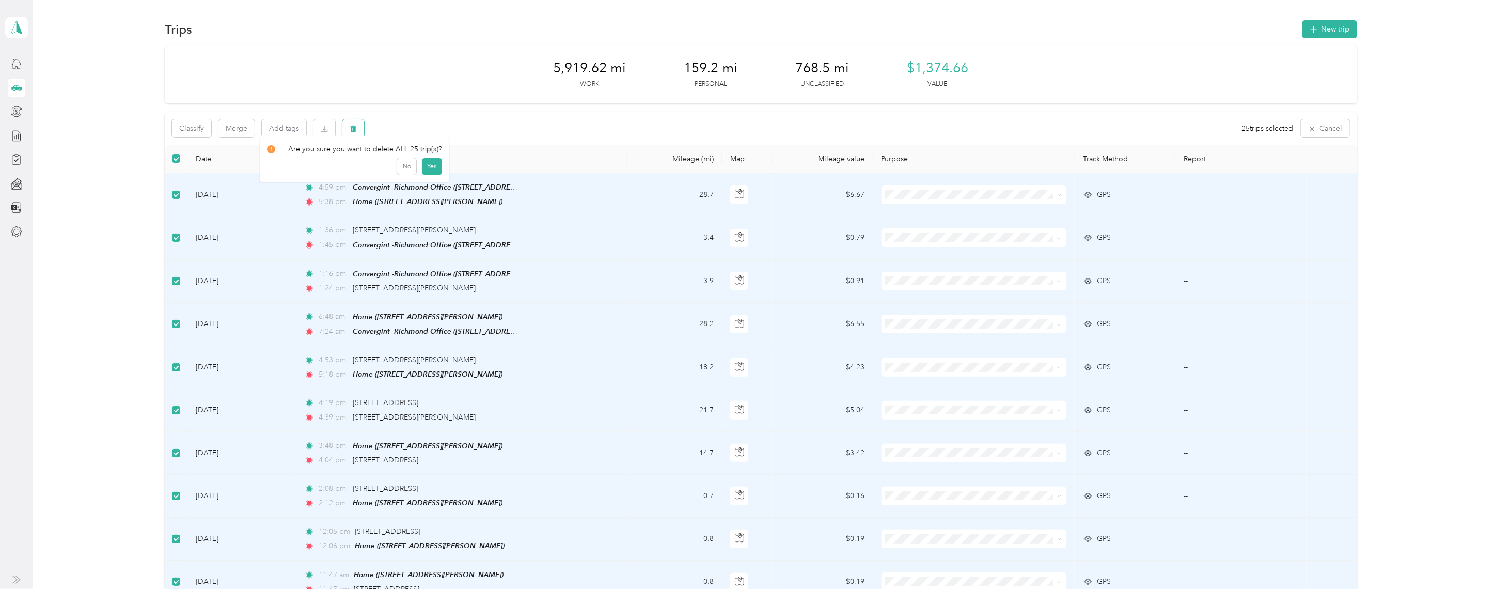
click at [354, 128] on icon "button" at bounding box center [353, 128] width 6 height 7
click at [424, 170] on button "Yes" at bounding box center [431, 171] width 20 height 17
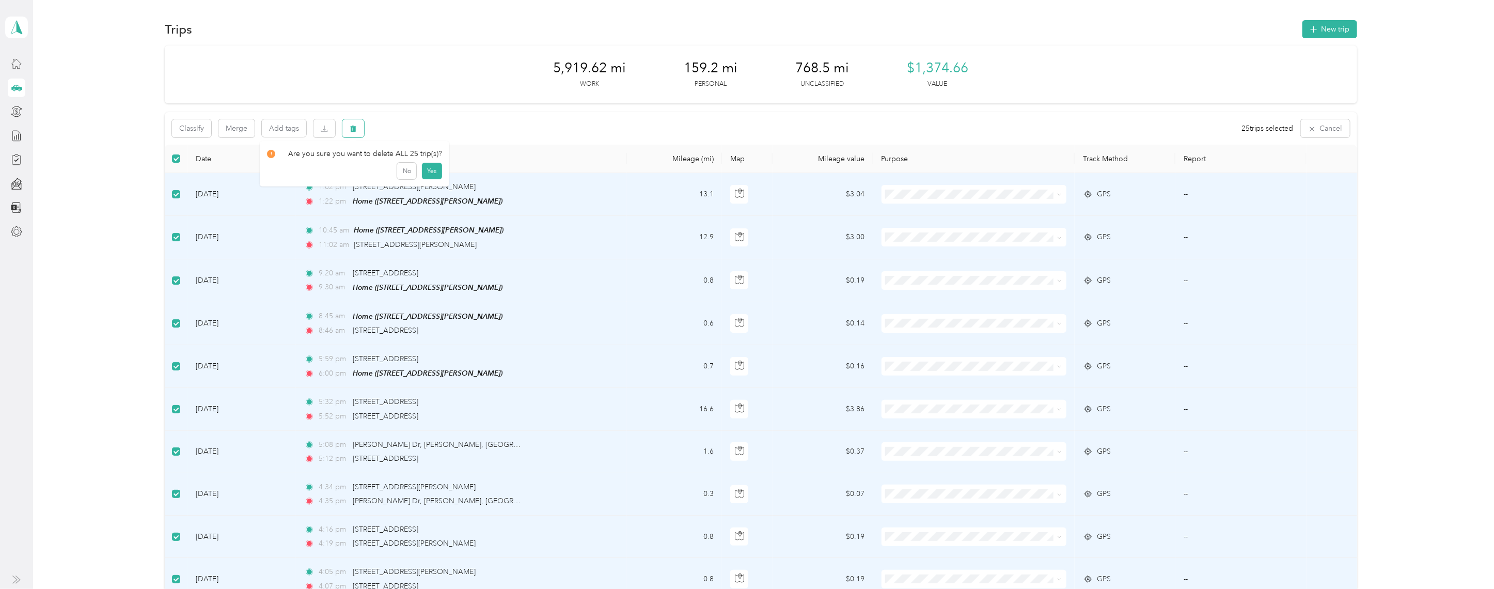
click at [353, 126] on icon "button" at bounding box center [353, 128] width 6 height 7
click at [428, 168] on button "Yes" at bounding box center [431, 171] width 20 height 17
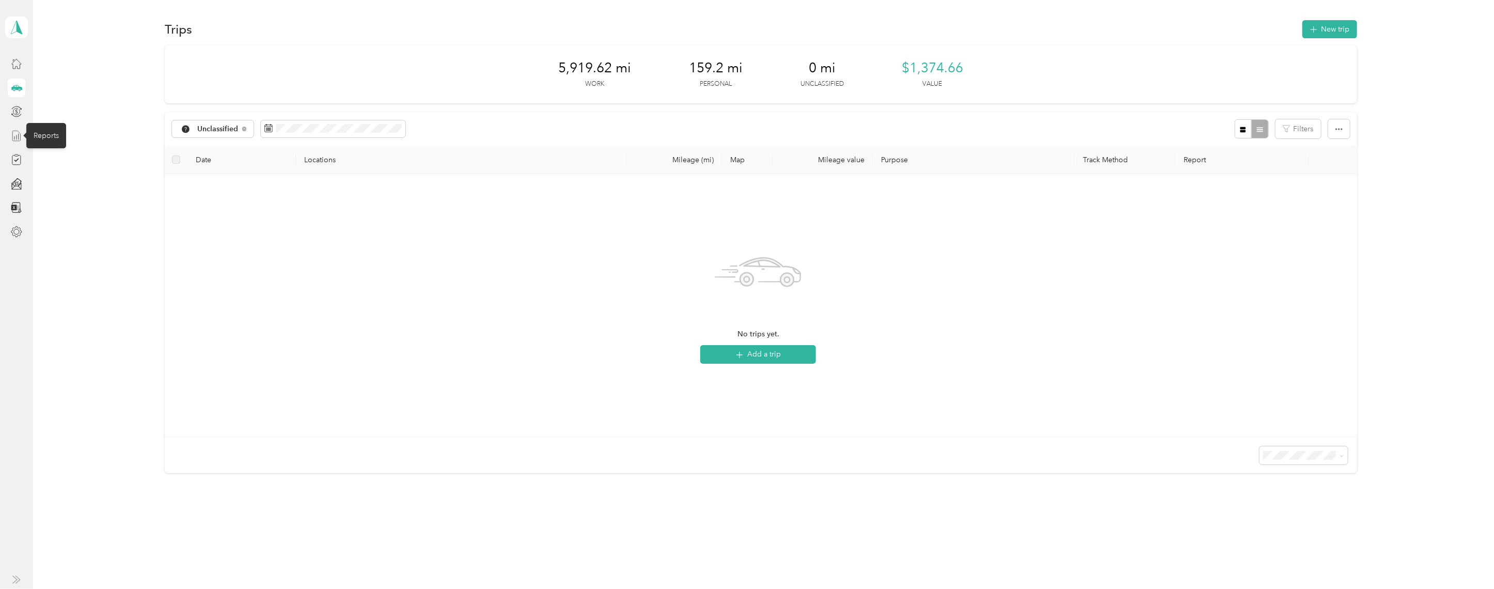
click at [16, 133] on icon at bounding box center [16, 135] width 11 height 11
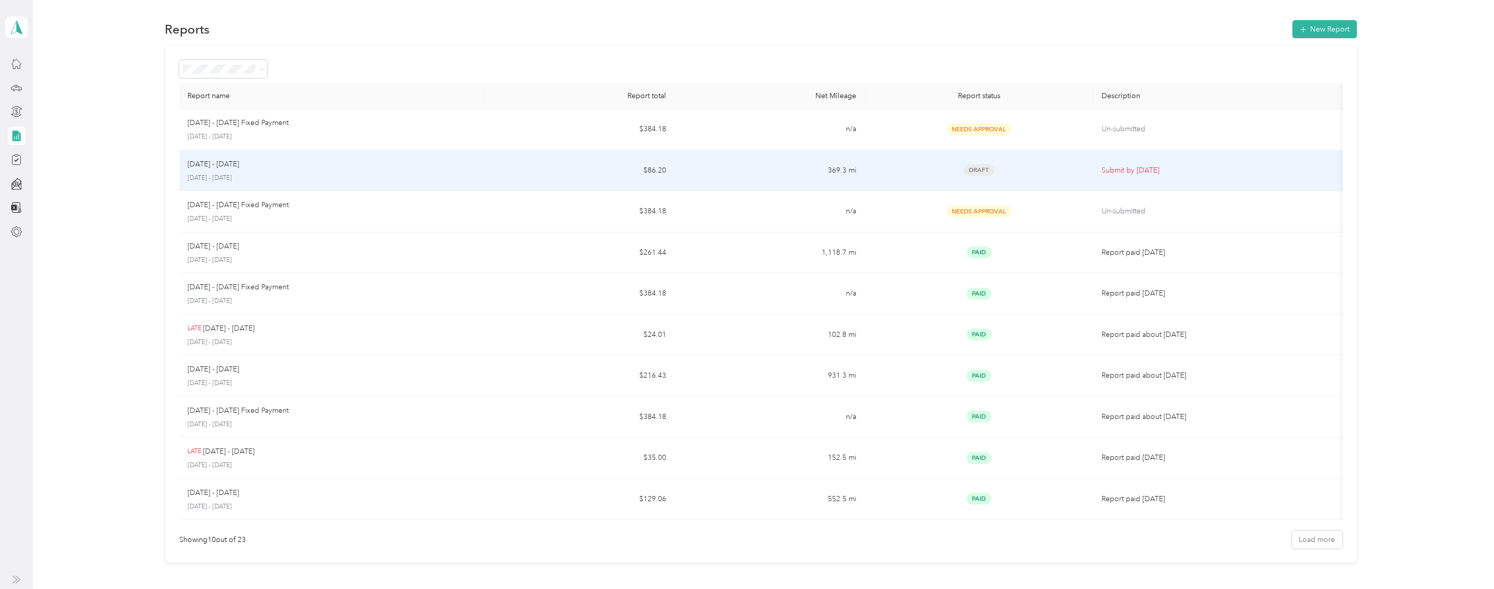
click at [214, 166] on p "[DATE] - [DATE]" at bounding box center [213, 164] width 52 height 11
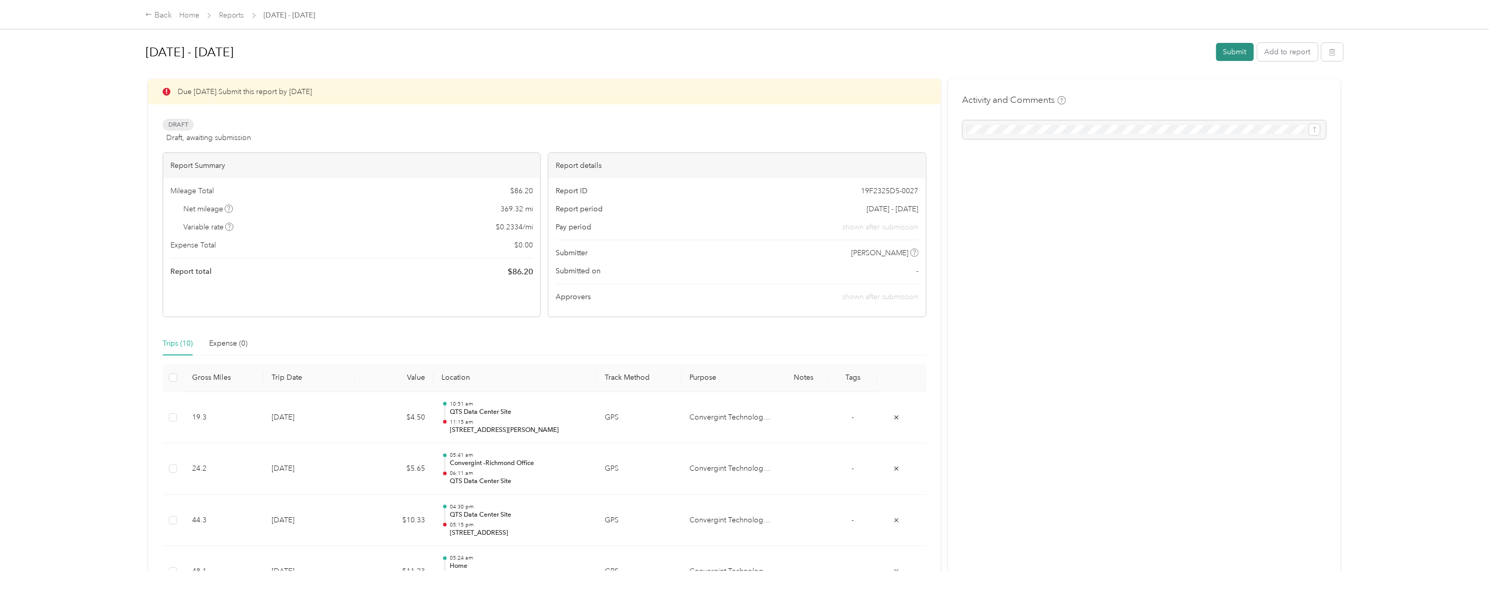
click at [1228, 50] on button "Submit" at bounding box center [1235, 52] width 38 height 18
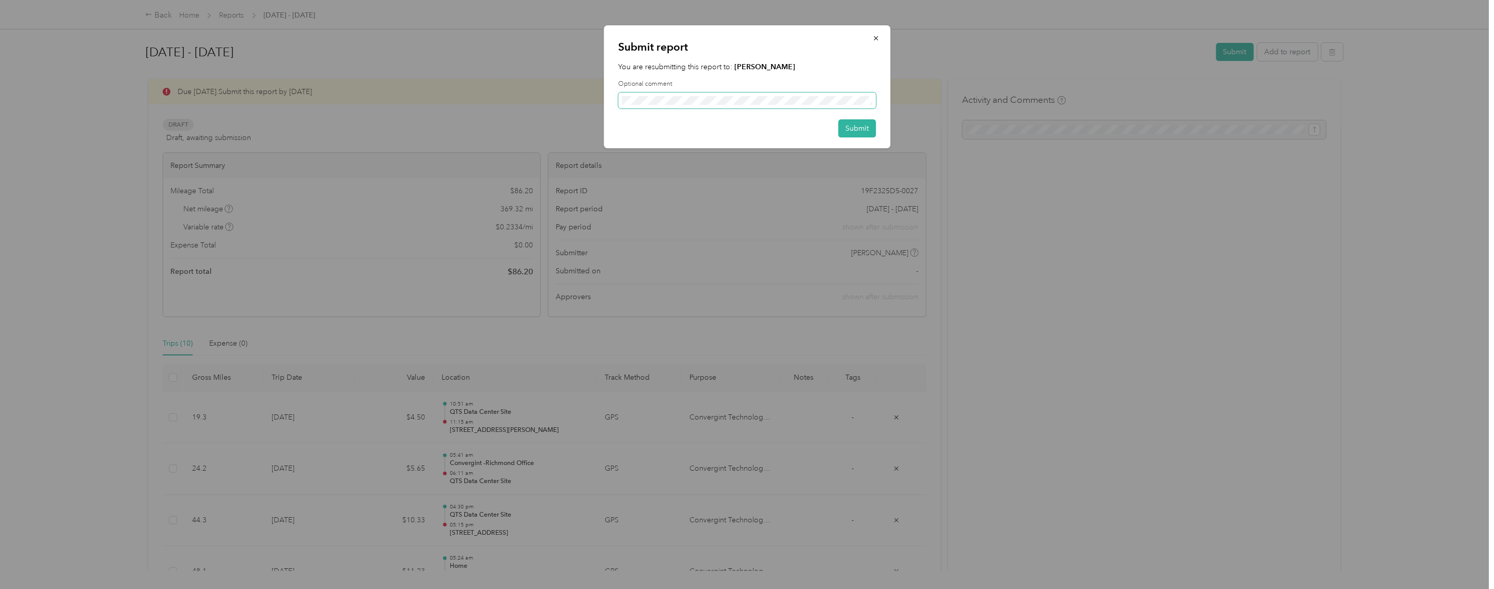
click at [596, 588] on div "Submit report You are resubmitting this report to: [PERSON_NAME] Optional comme…" at bounding box center [744, 589] width 1489 height 0
click at [857, 126] on button "Submit" at bounding box center [857, 128] width 38 height 18
